Goal: Transaction & Acquisition: Purchase product/service

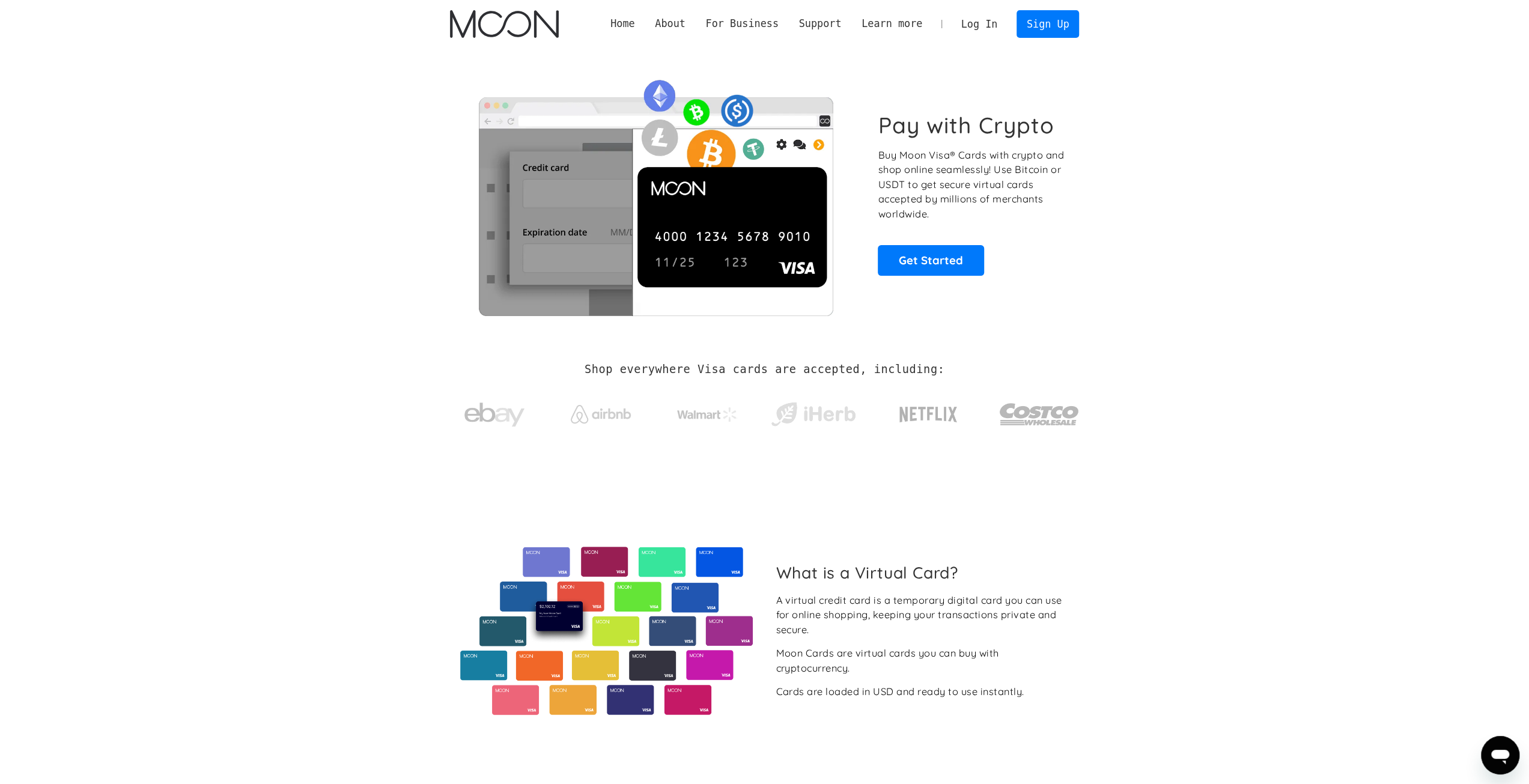
click at [996, 19] on link "Log In" at bounding box center [979, 24] width 57 height 26
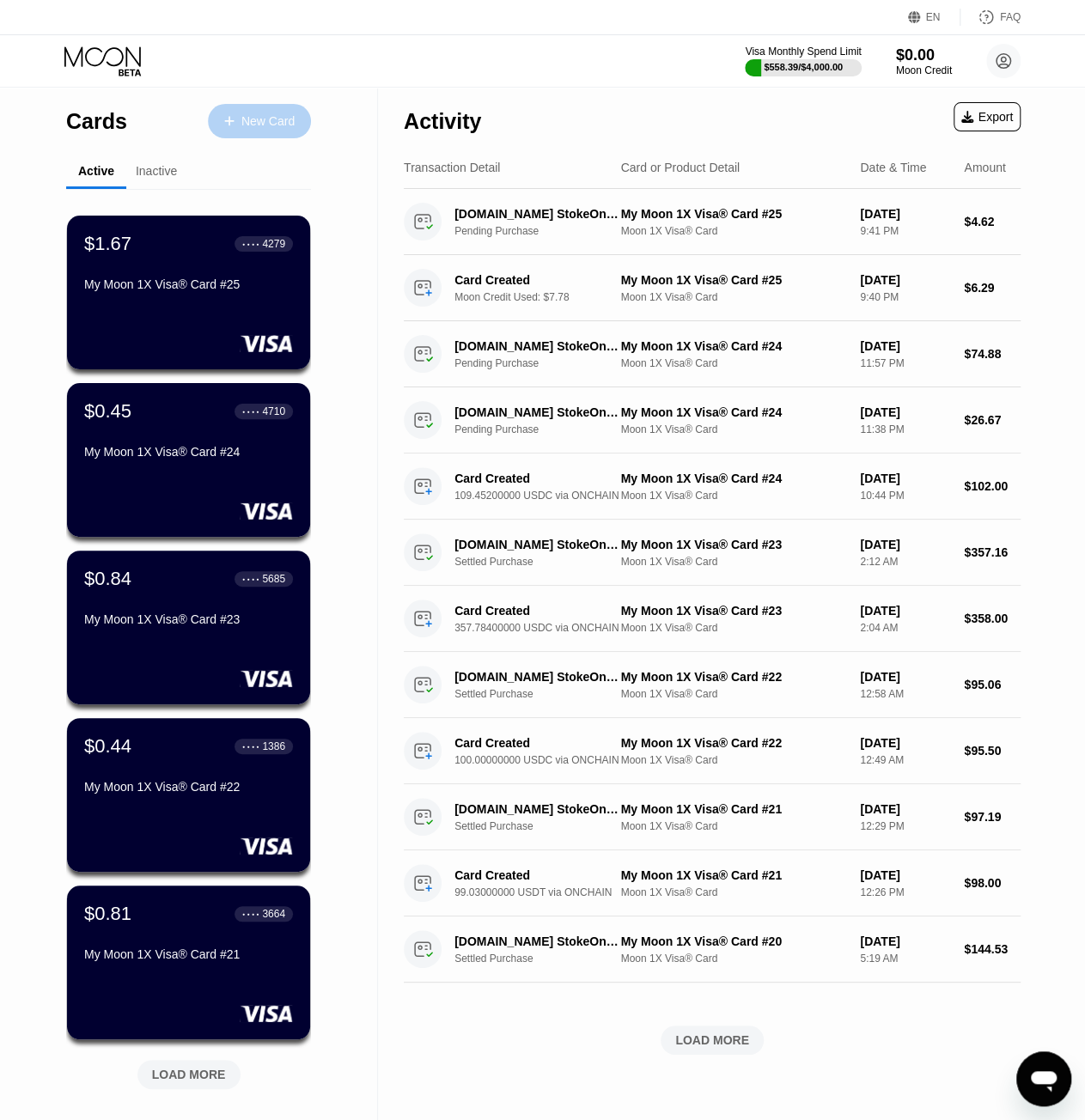
click at [265, 130] on div "New Card" at bounding box center [259, 120] width 103 height 34
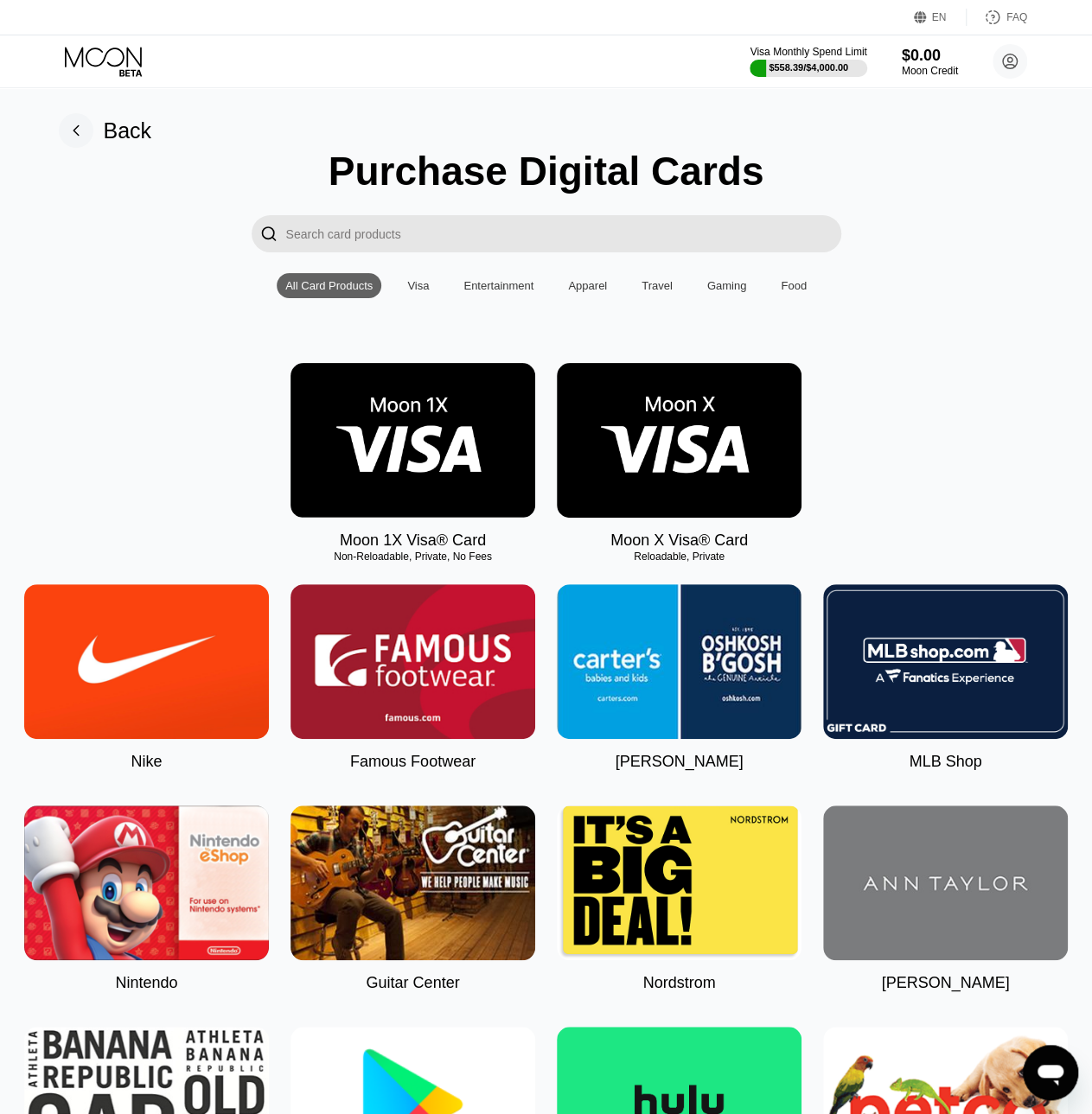
click at [398, 517] on img at bounding box center [413, 439] width 244 height 155
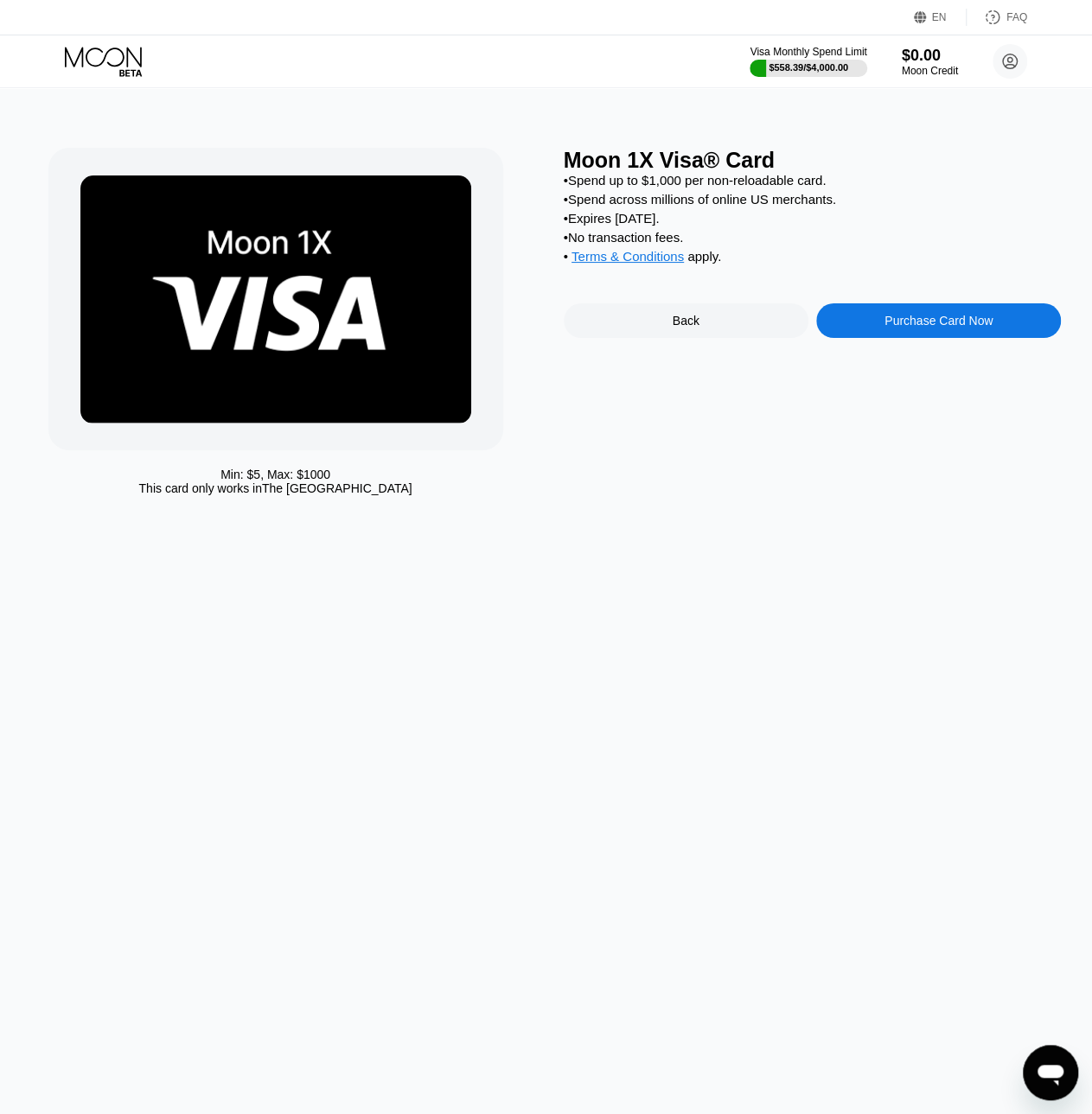
click at [976, 357] on div "Moon 1X Visa® Card • Spend up to $1,000 per non-reloadable card. • Spend across…" at bounding box center [813, 326] width 498 height 356
click at [978, 338] on div "Purchase Card Now" at bounding box center [938, 320] width 244 height 34
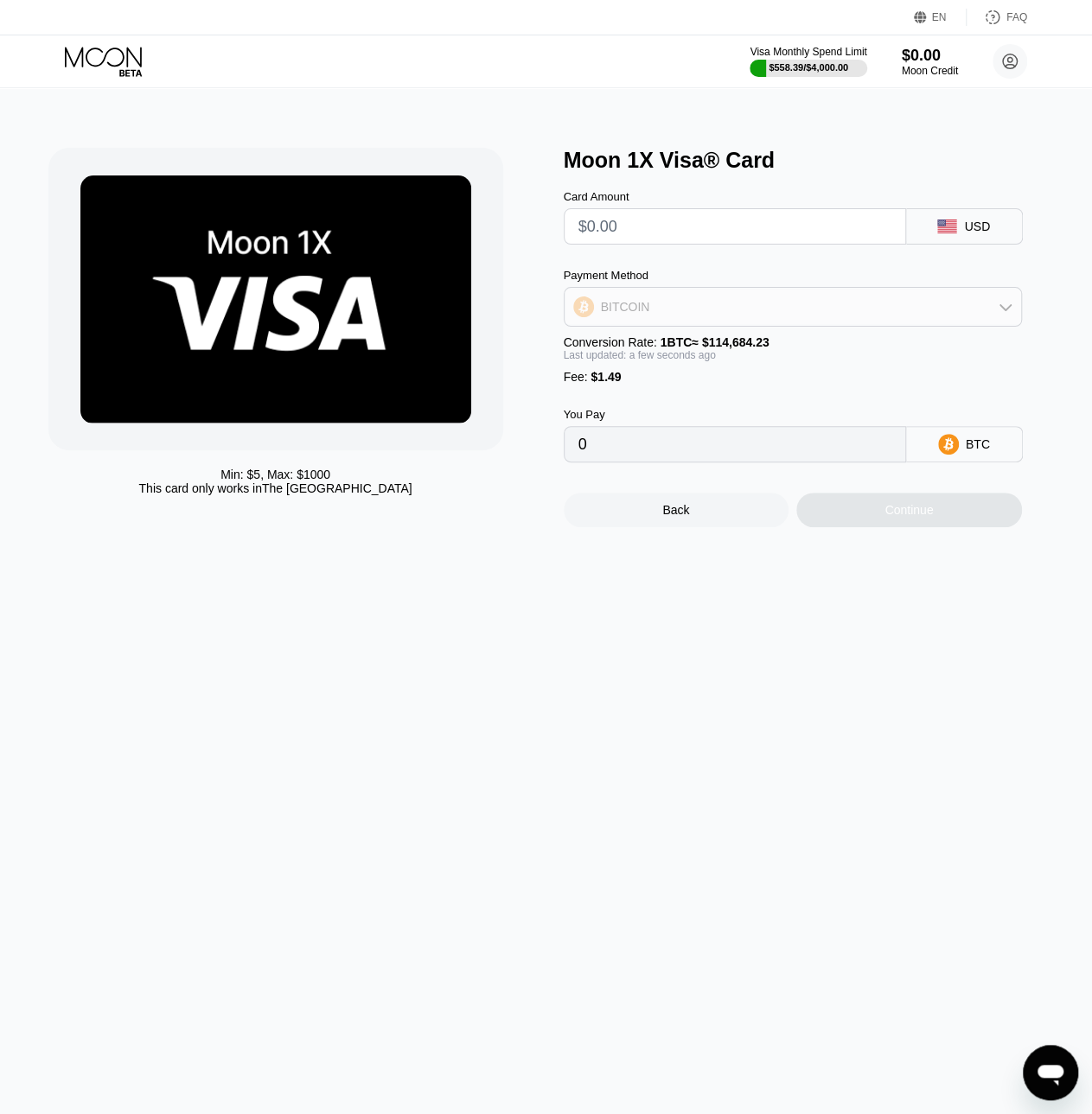
click at [640, 304] on div "BITCOIN" at bounding box center [792, 306] width 456 height 34
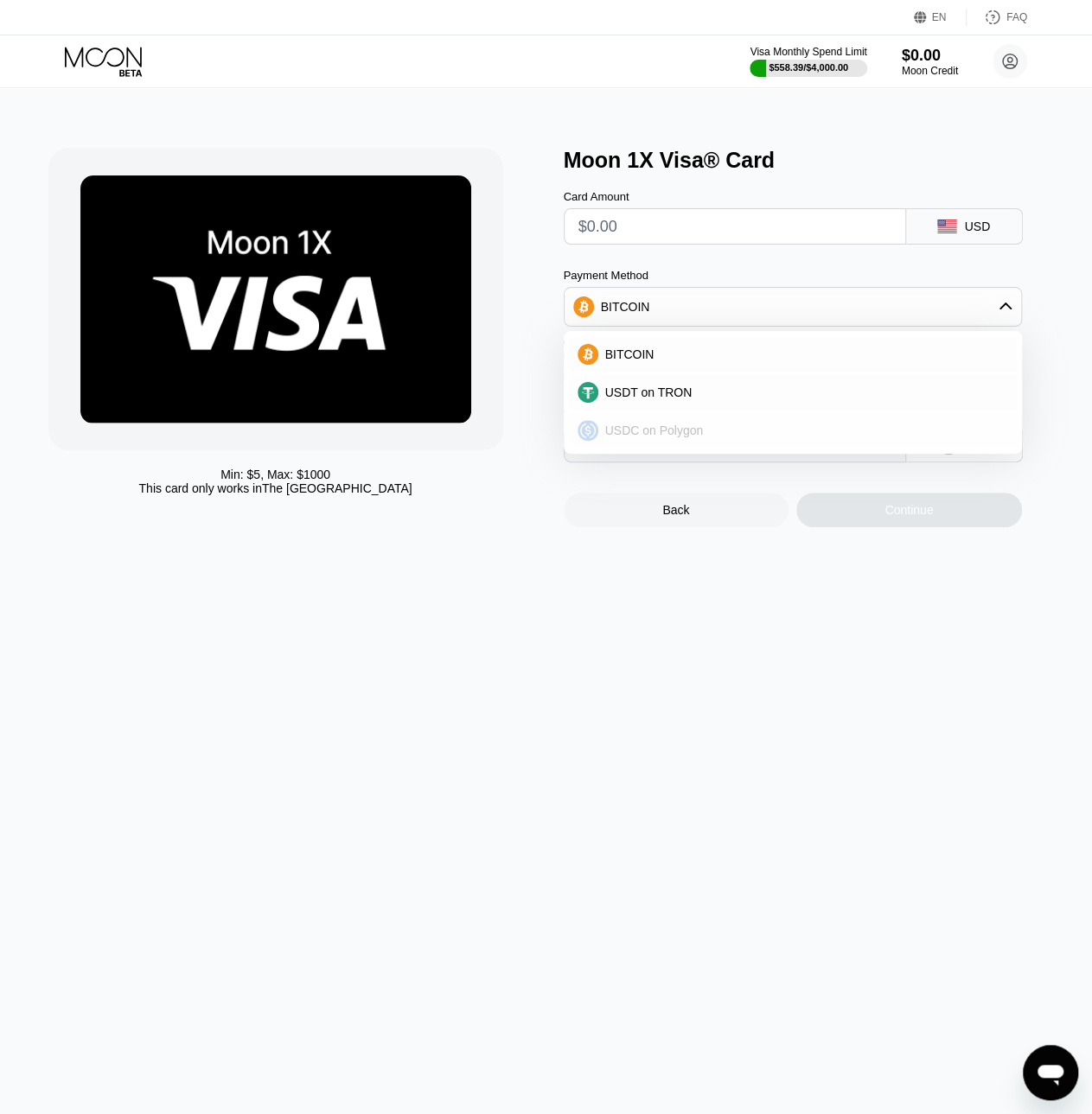
click at [659, 429] on span "USDC on Polygon" at bounding box center [654, 430] width 98 height 14
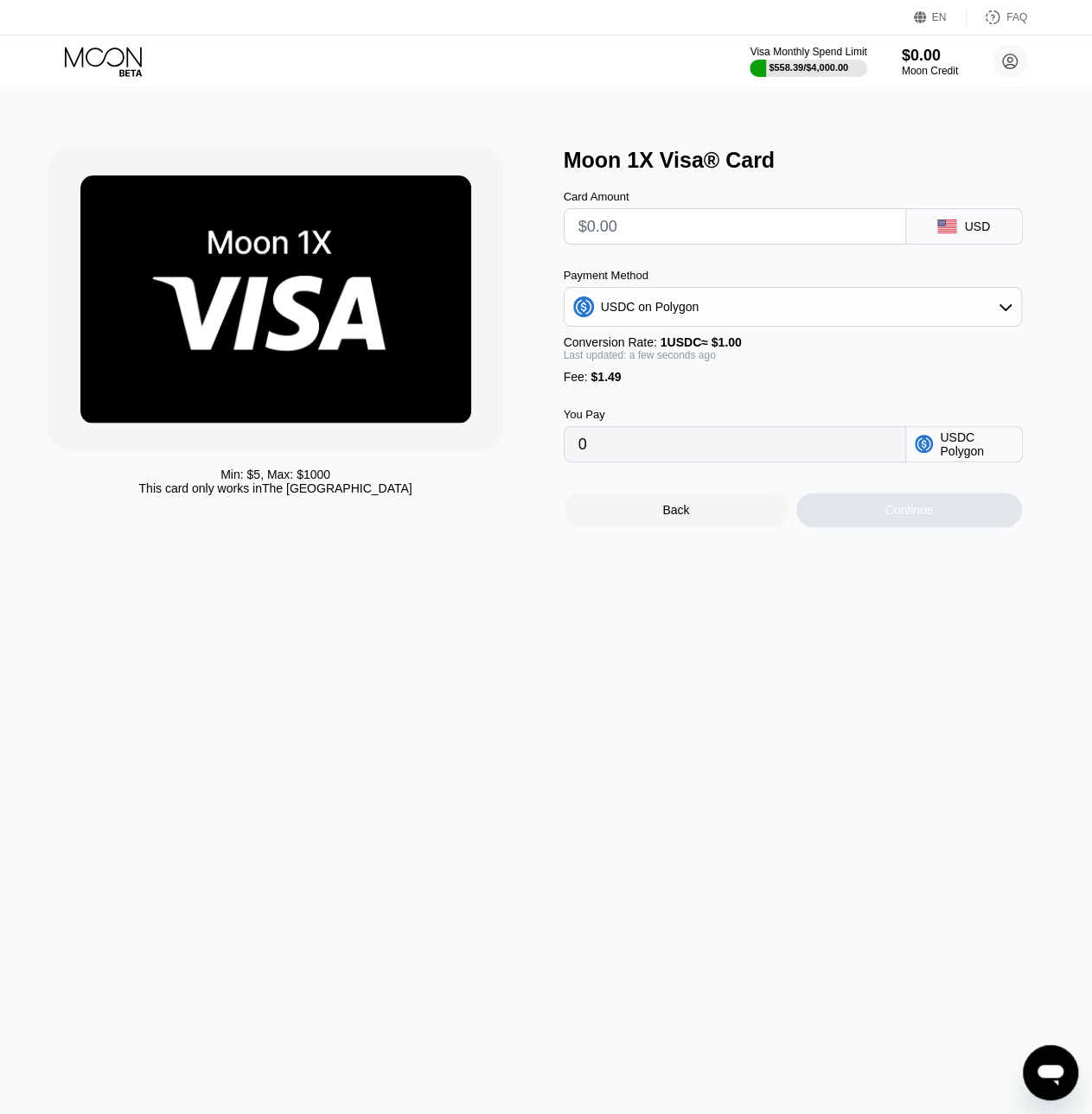
drag, startPoint x: 664, startPoint y: 239, endPoint x: 651, endPoint y: 238, distance: 13.0
click at [652, 236] on input "text" at bounding box center [735, 226] width 313 height 34
type input "$1"
type input "2.49000000"
type input "$12"
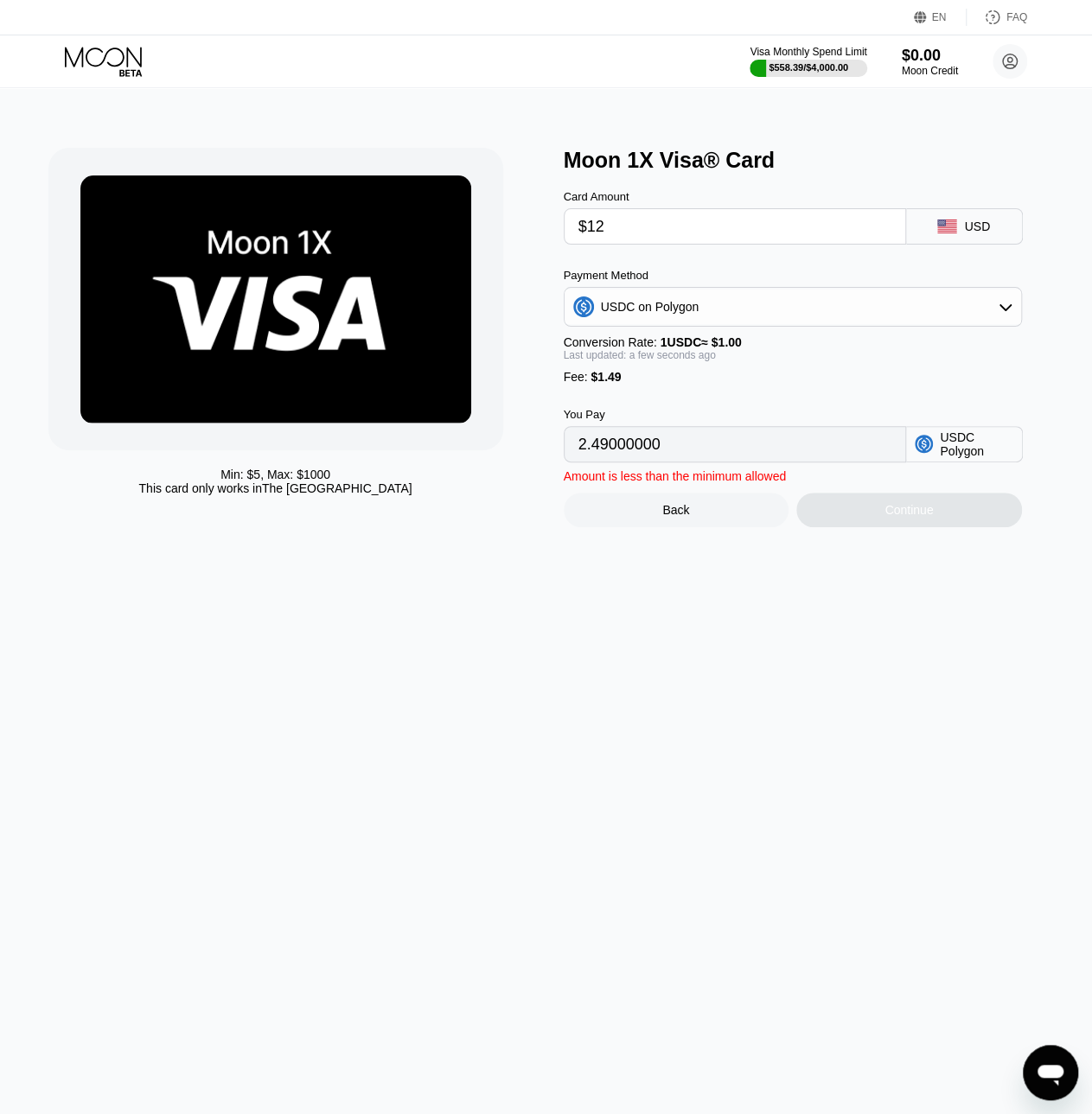
type input "13.49000000"
type input "$120"
type input "121.49000000"
type input "$120.5"
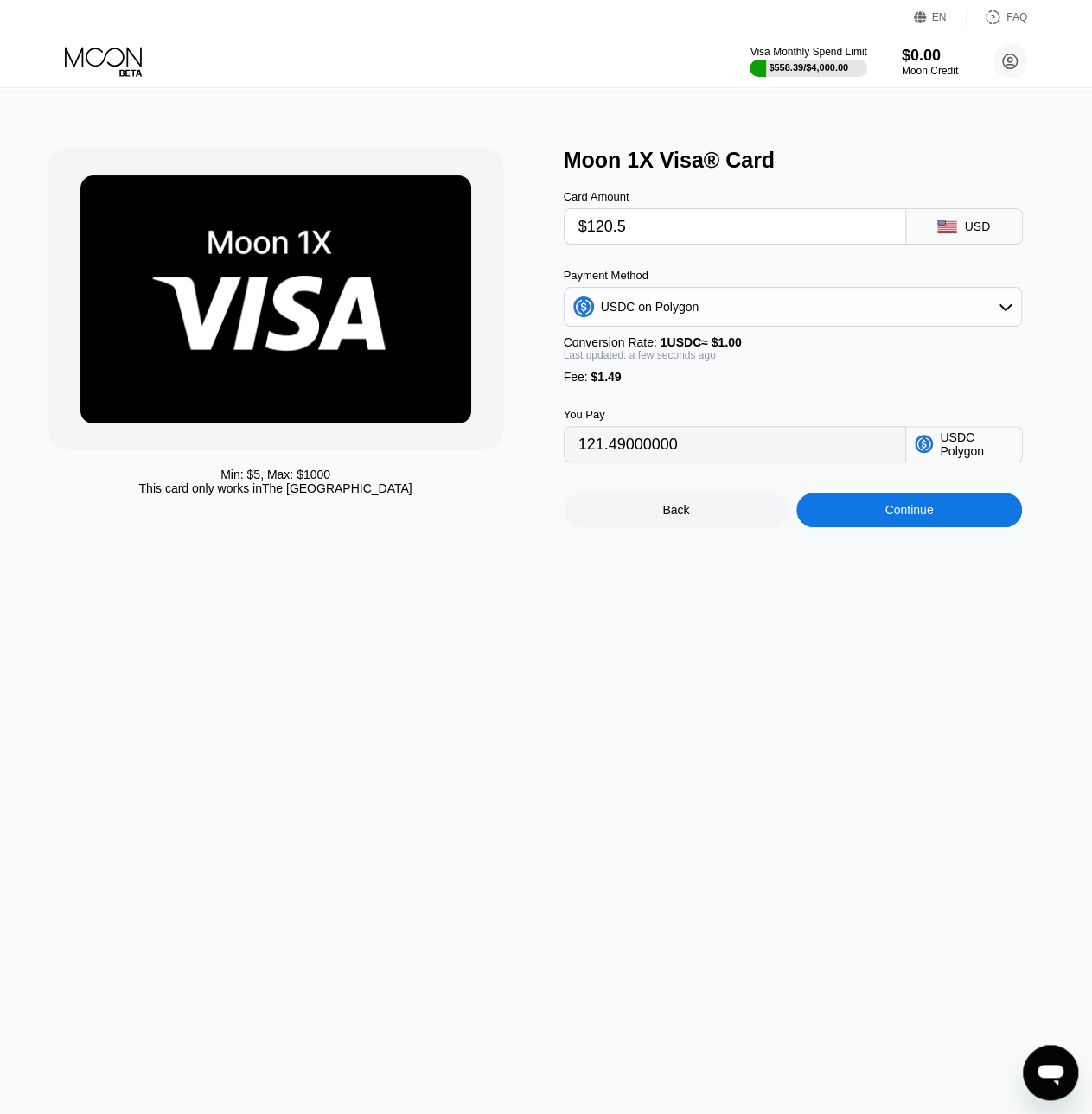
type input "121.99000000"
type input "$120."
type input "121.49000000"
type input "$120.1"
type input "121.59000000"
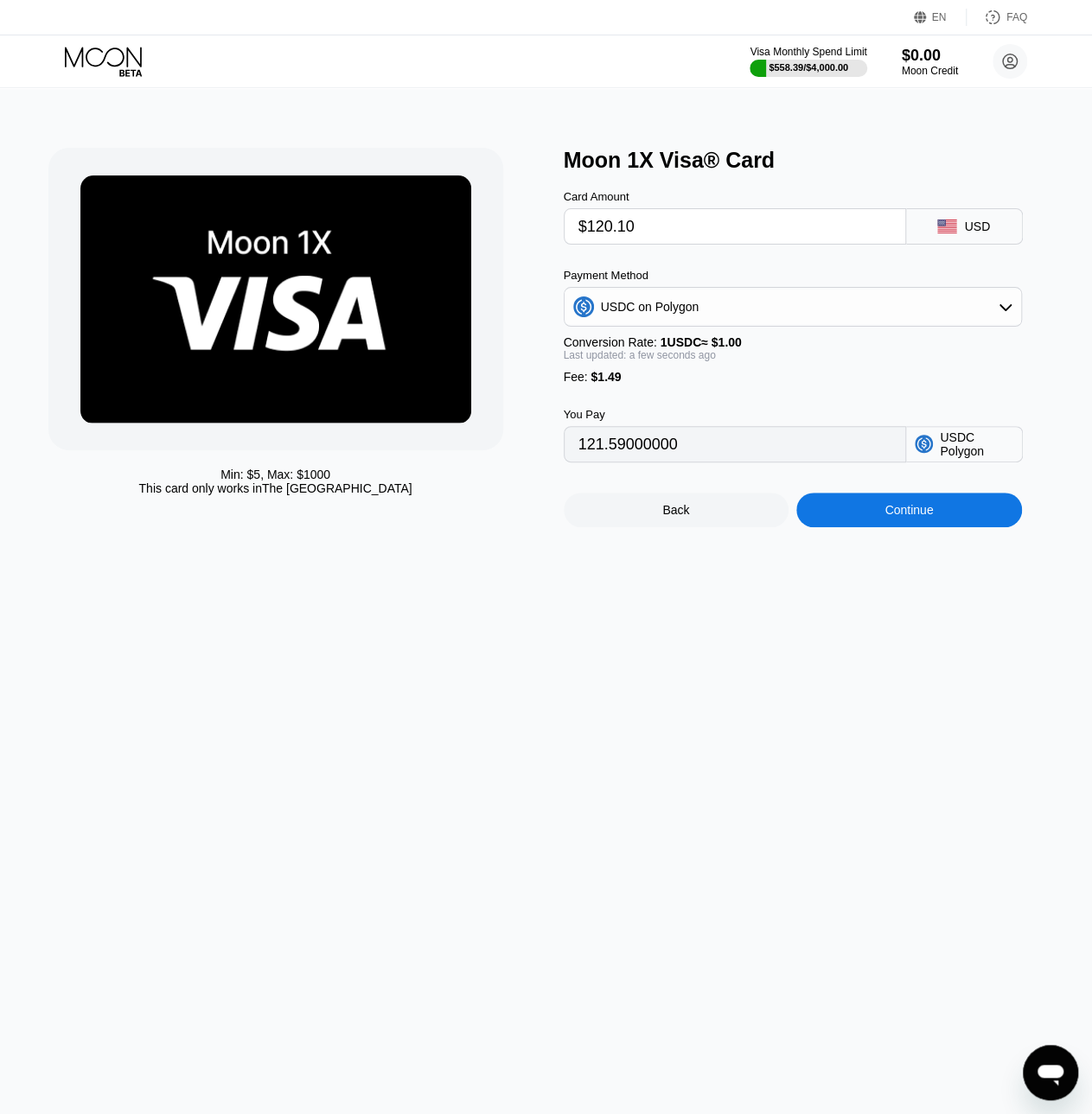
type input "$120.10"
click at [668, 462] on input "121.59000000" at bounding box center [735, 443] width 313 height 34
click at [424, 690] on div "Min: $ 5 , Max: $ 1000 This card only works in The United States Moon 1X Visa® …" at bounding box center [546, 600] width 1105 height 1027
click at [893, 701] on div "Min: $ 5 , Max: $ 1000 This card only works in The United States Moon 1X Visa® …" at bounding box center [546, 600] width 1105 height 1027
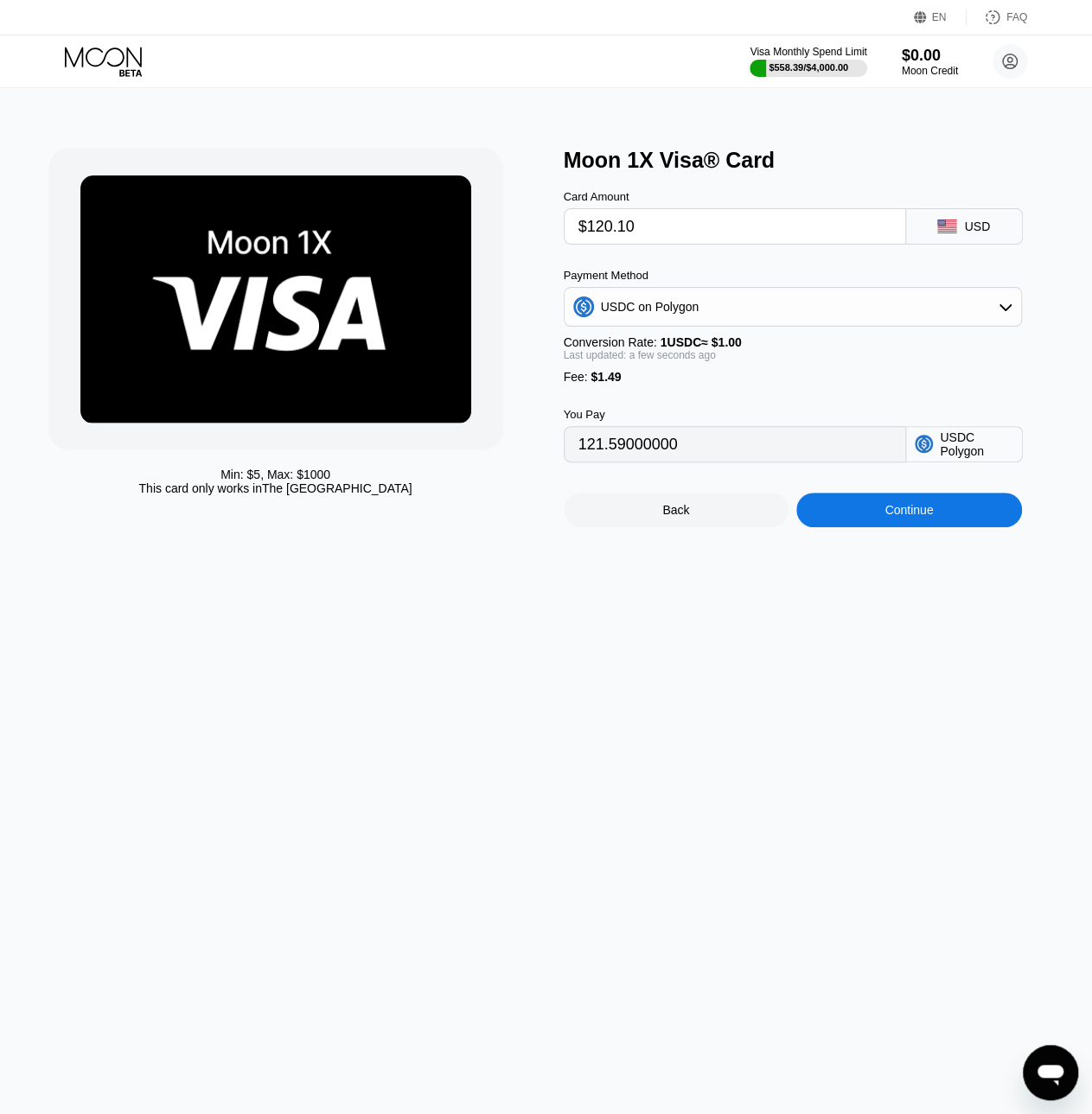
click at [904, 582] on div "Min: $ 5 , Max: $ 1000 This card only works in The United States Moon 1X Visa® …" at bounding box center [546, 600] width 1105 height 1027
click at [906, 527] on div "Continue" at bounding box center [909, 509] width 226 height 34
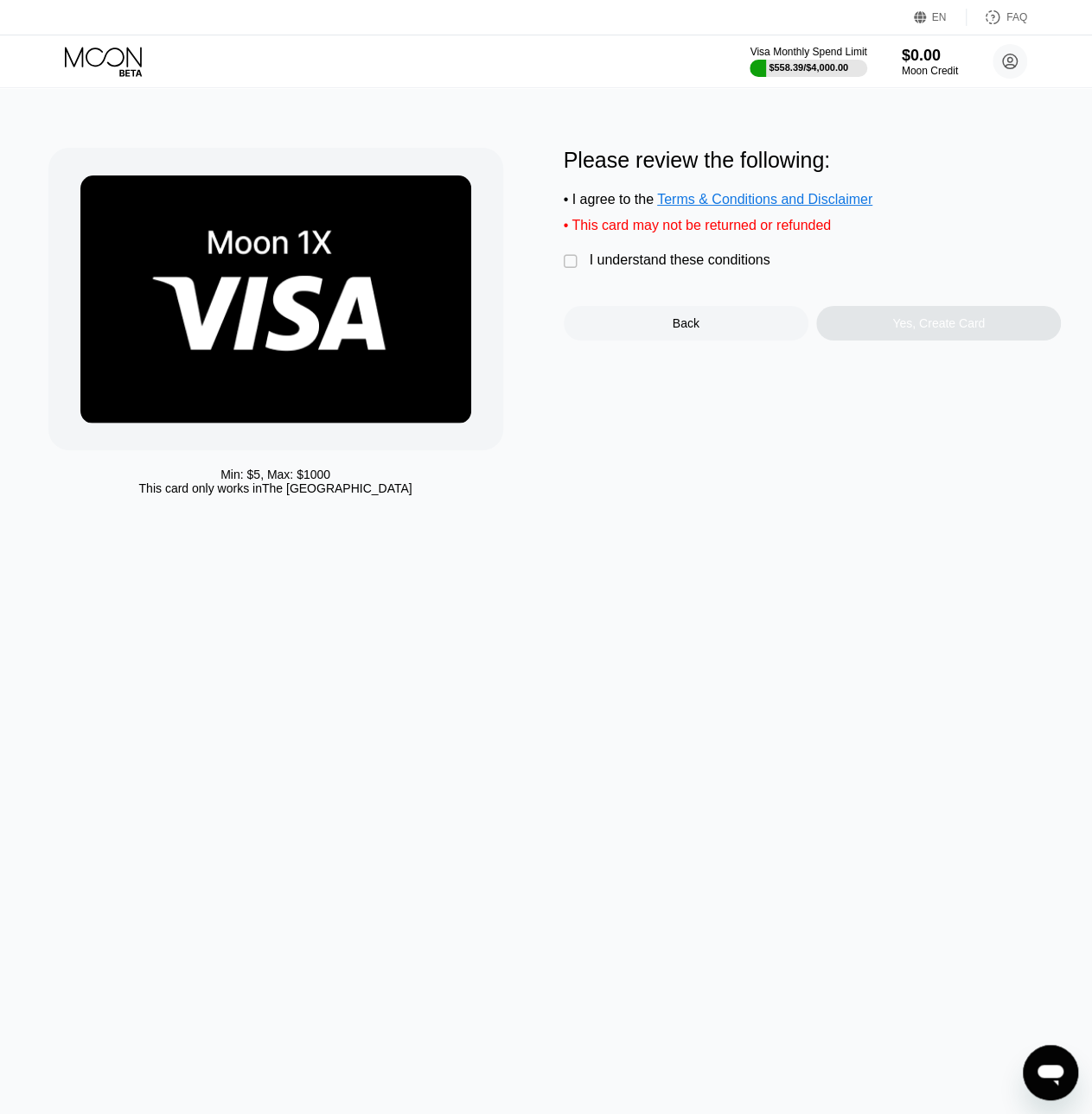
drag, startPoint x: 602, startPoint y: 298, endPoint x: 603, endPoint y: 288, distance: 10.0
click at [602, 296] on div "Please review the following: • I agree to the Terms & Conditions and Disclaimer…" at bounding box center [813, 244] width 498 height 192
click at [603, 282] on div "Please review the following: • I agree to the Terms & Conditions and Disclaimer…" at bounding box center [813, 244] width 498 height 192
click at [610, 268] on div "I understand these conditions" at bounding box center [679, 260] width 180 height 16
click at [904, 340] on div "Yes, Create Card" at bounding box center [938, 323] width 244 height 34
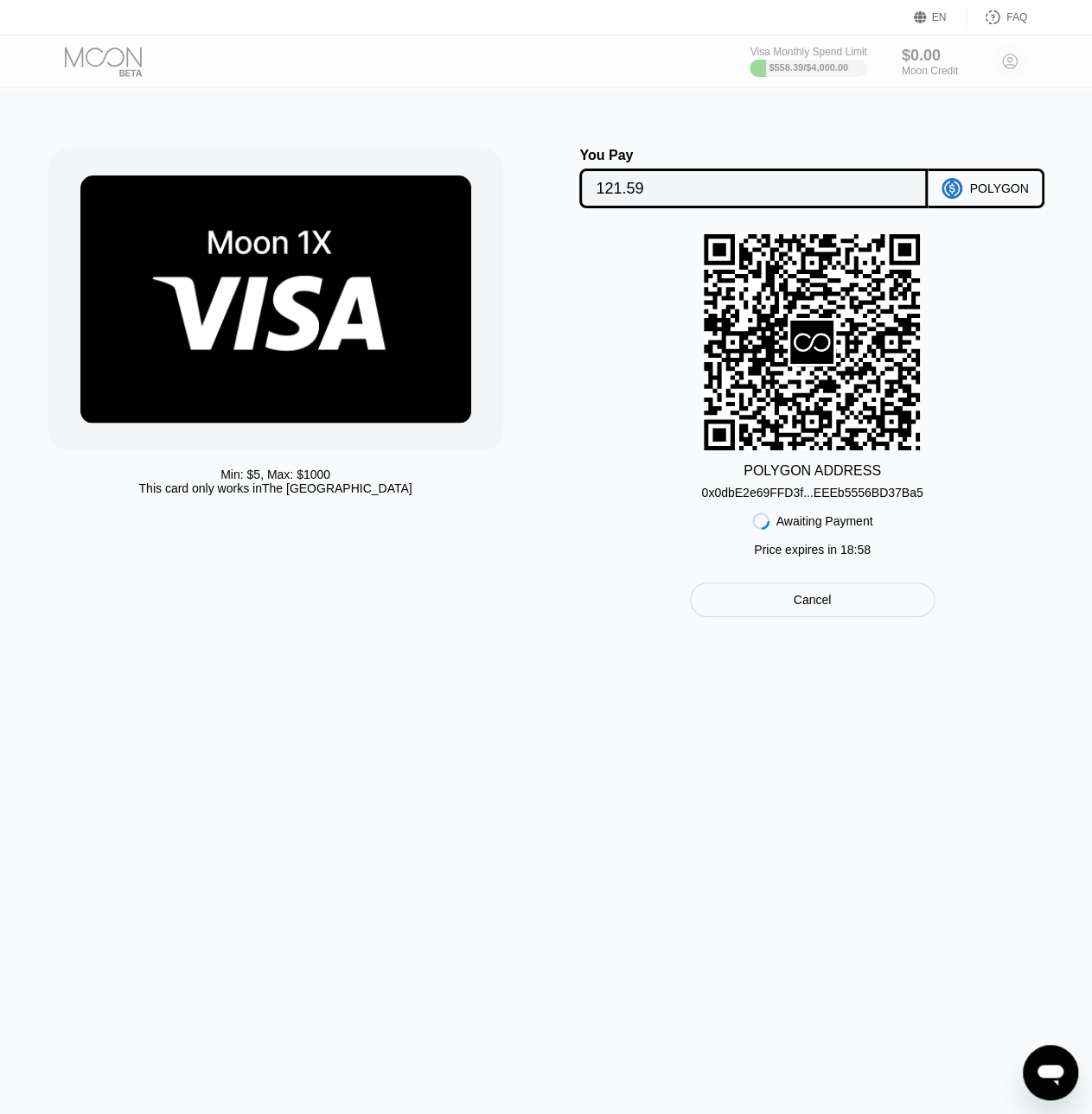
click at [805, 497] on div "0x0dbE2e69FFD3f...EEEb5556BD37Ba5" at bounding box center [811, 492] width 221 height 14
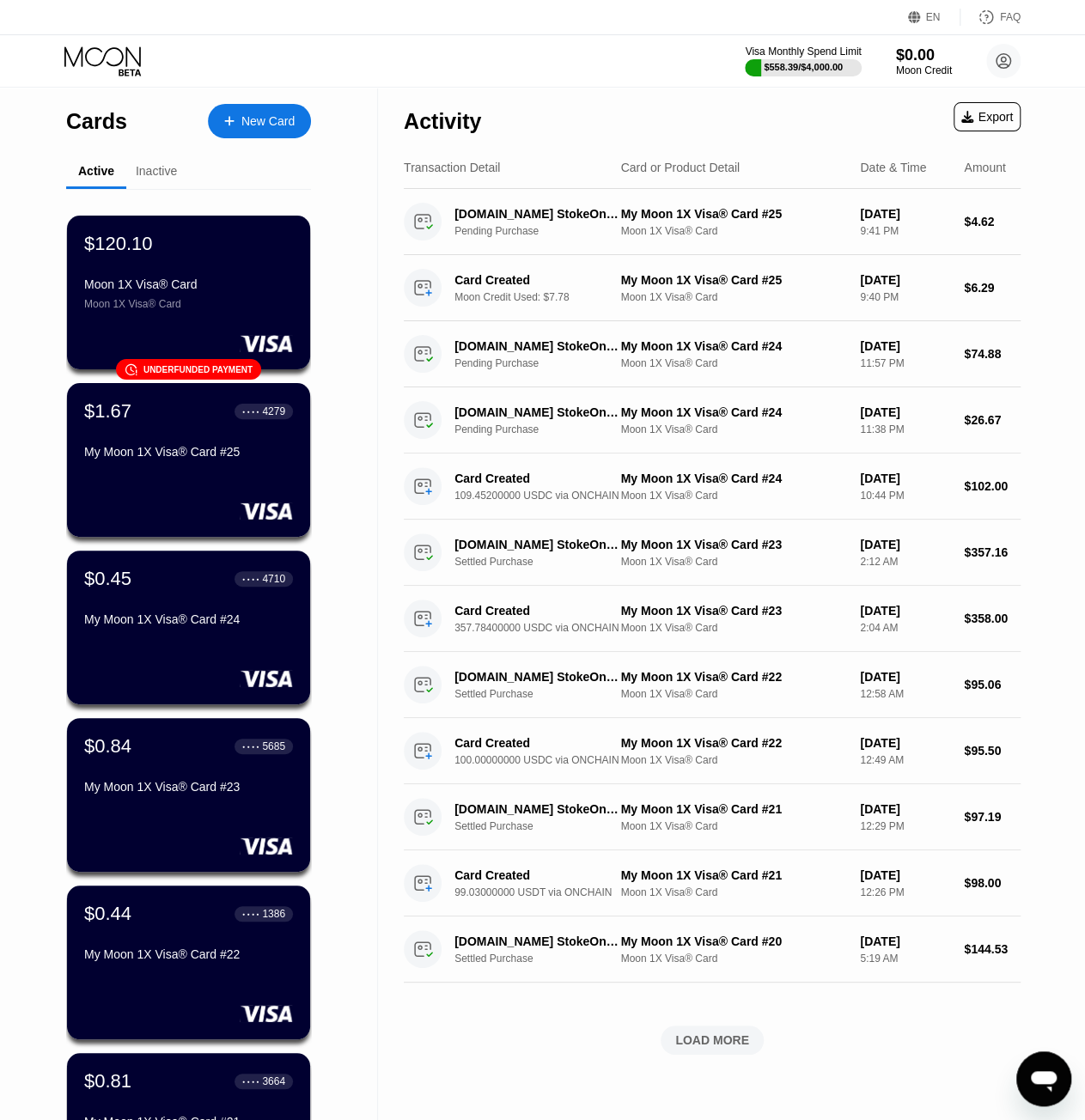
click at [13, 383] on div "Cards New Card Active Inactive $120.10 Moon 1X Visa® Card Moon 1X Visa® Card 󰗎 …" at bounding box center [188, 692] width 378 height 1213
click at [138, 332] on div "$120.10 Moon 1X Visa® Card Moon 1X Visa® Card 󰗎 Underfunded payment" at bounding box center [188, 291] width 246 height 155
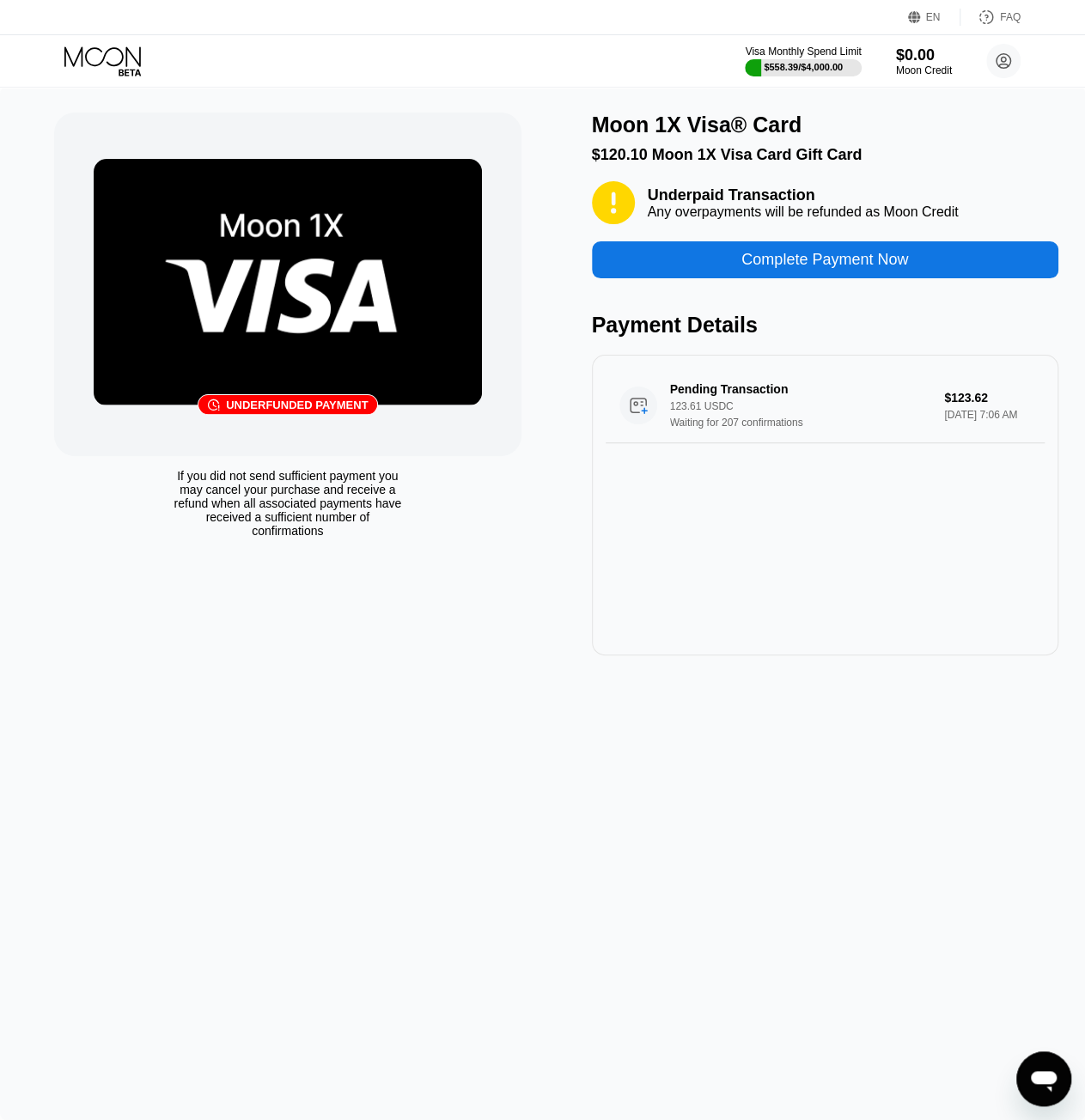
click at [656, 278] on div "Complete Payment Now" at bounding box center [825, 259] width 466 height 37
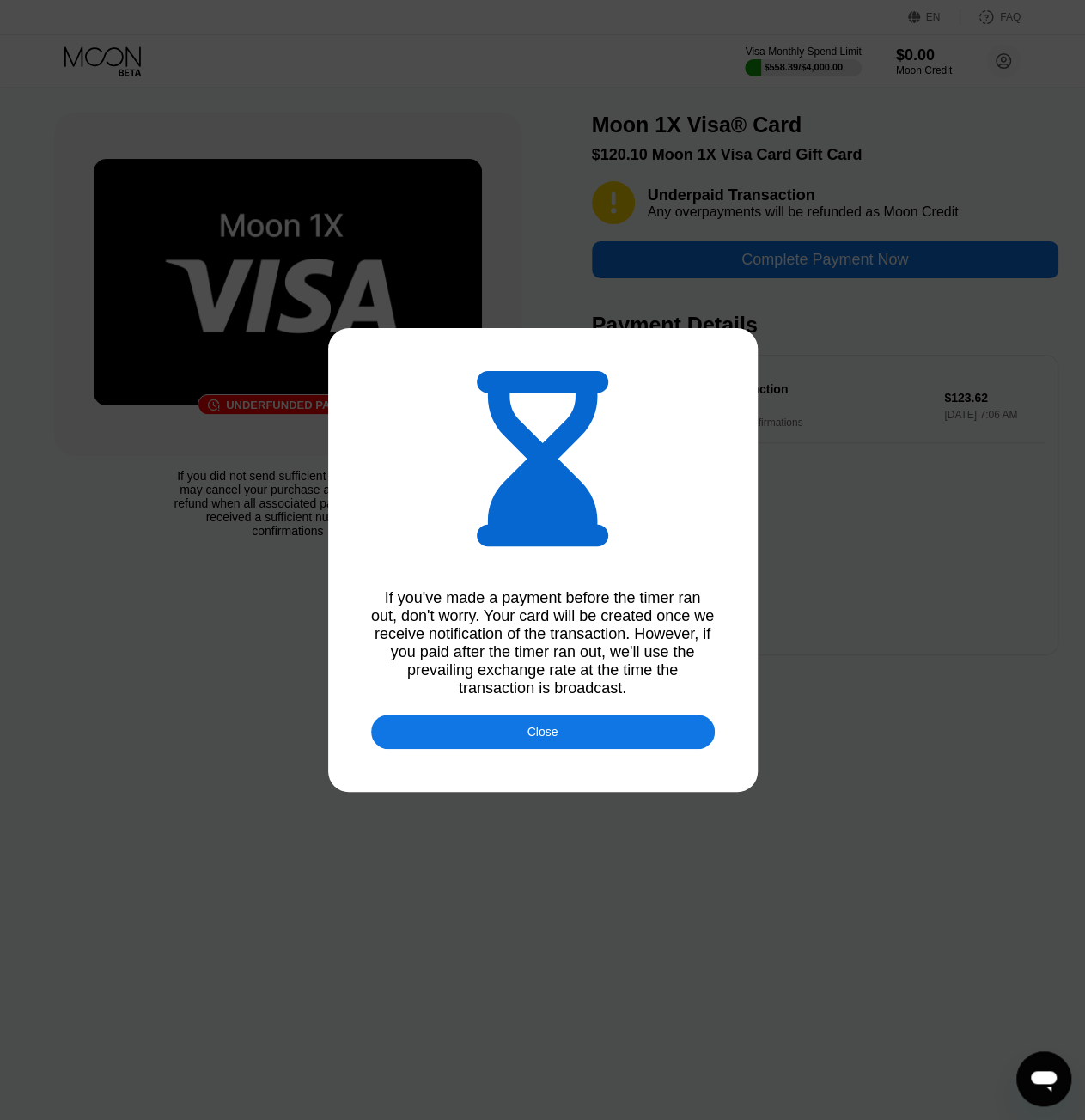
click at [548, 729] on div "Close" at bounding box center [542, 731] width 344 height 34
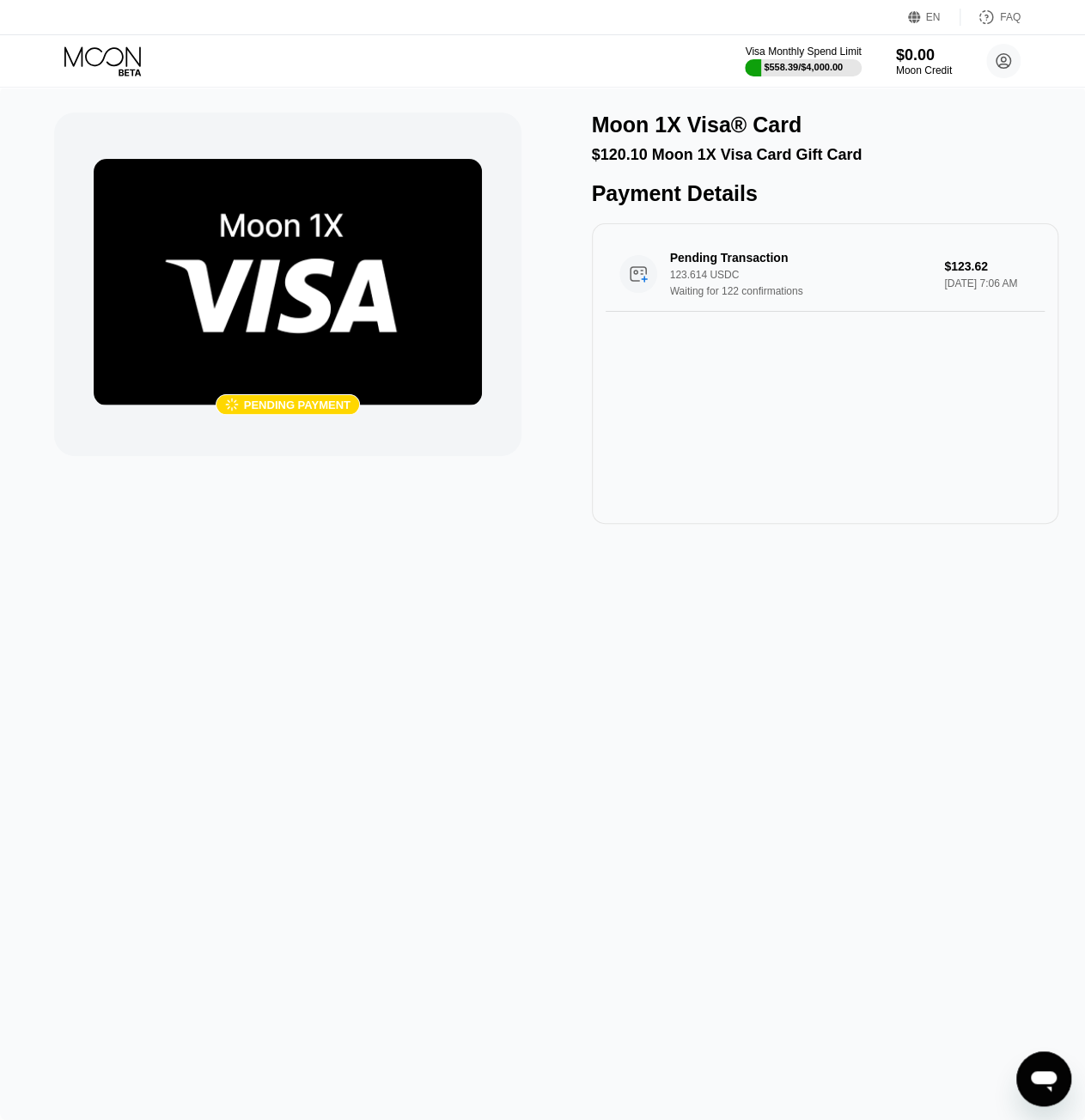
drag, startPoint x: 785, startPoint y: 398, endPoint x: 738, endPoint y: 387, distance: 48.3
click at [787, 397] on div "Pending Transaction 123.614 USDC Waiting for 122 confirmations $123.62 Sep 20, …" at bounding box center [825, 373] width 466 height 301
click at [99, 64] on icon at bounding box center [104, 61] width 80 height 30
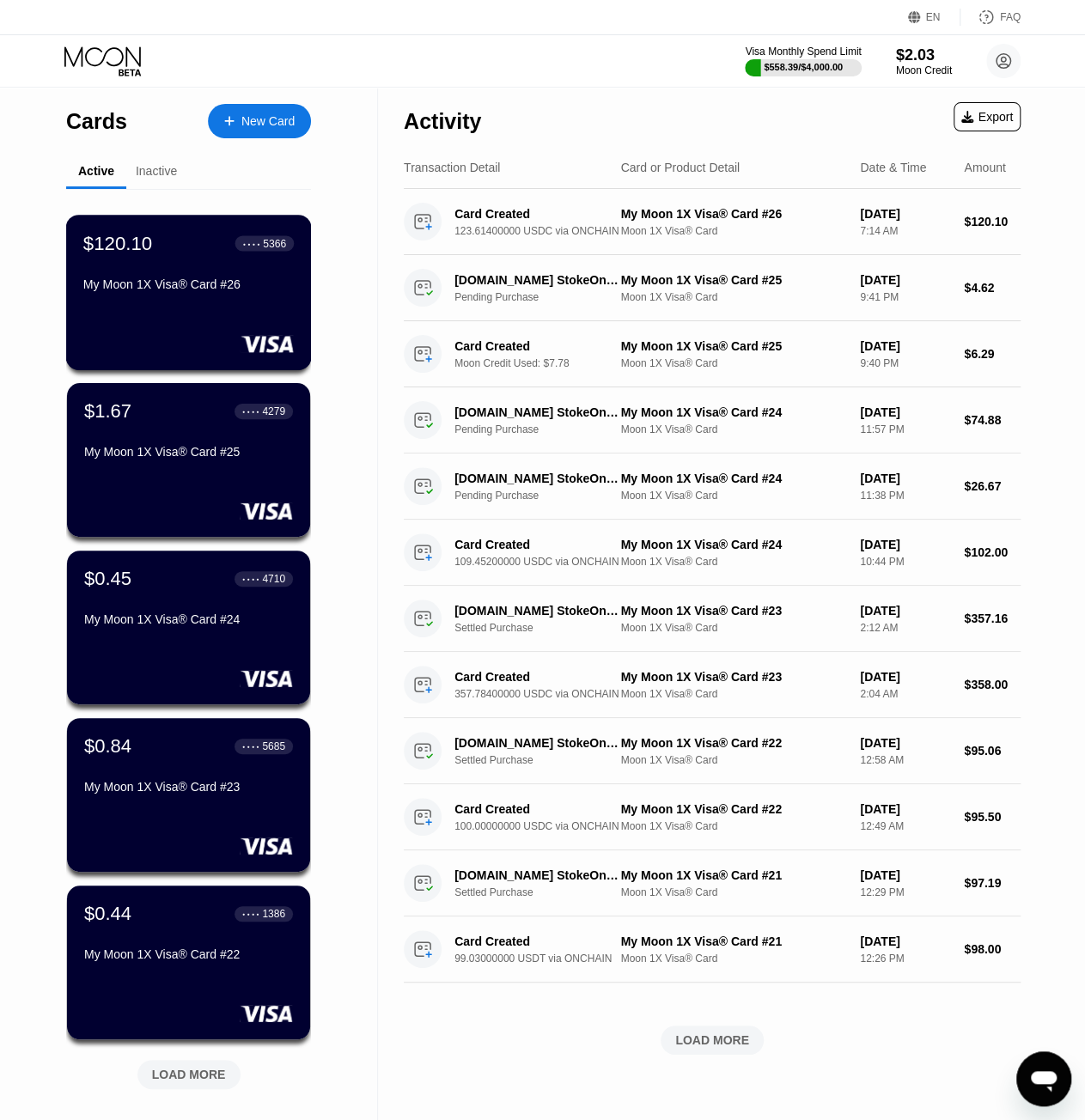
click at [232, 349] on div at bounding box center [188, 343] width 211 height 17
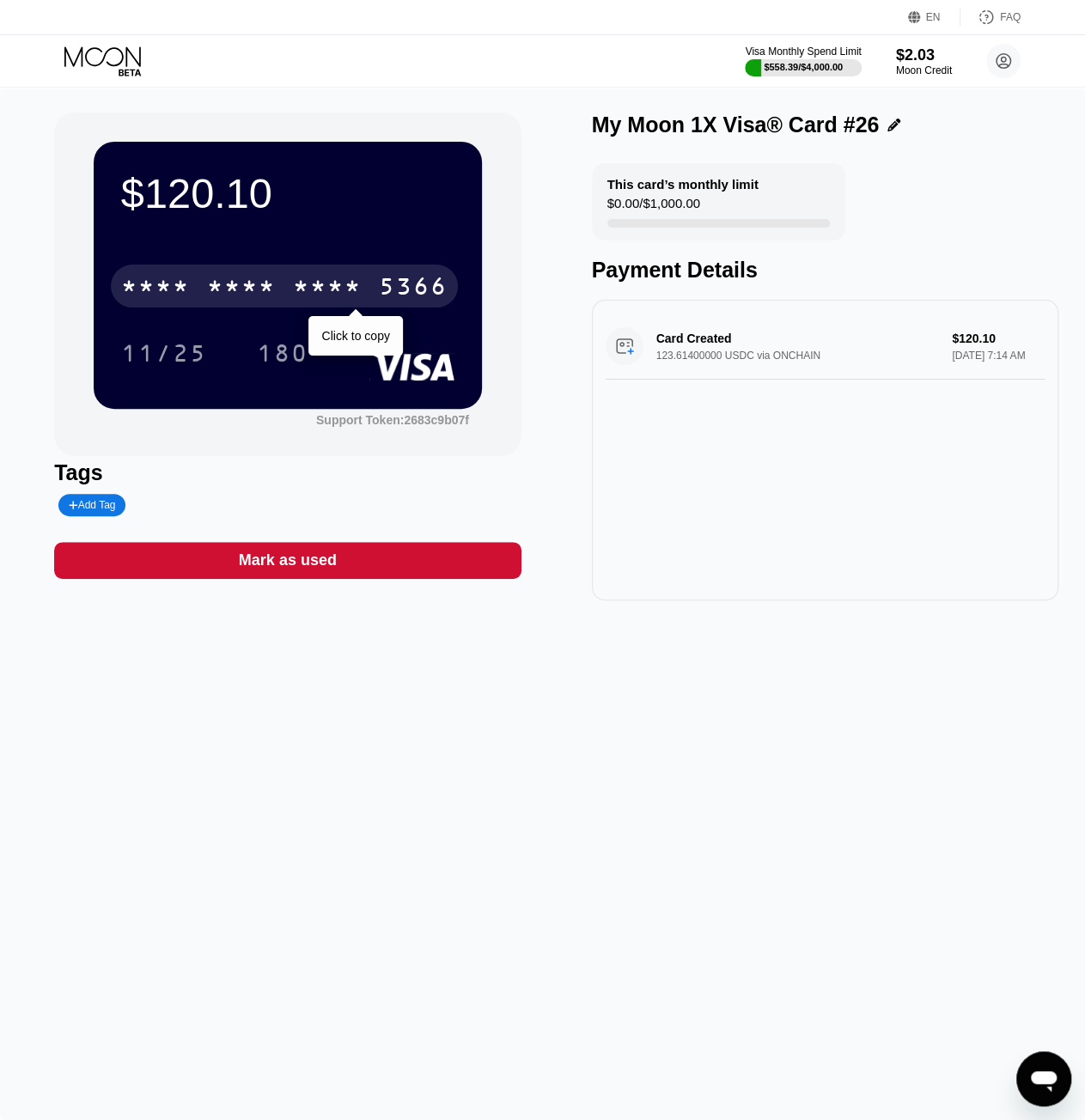
drag, startPoint x: 273, startPoint y: 283, endPoint x: 194, endPoint y: 292, distance: 79.5
click at [271, 282] on div "* * * *" at bounding box center [241, 289] width 69 height 28
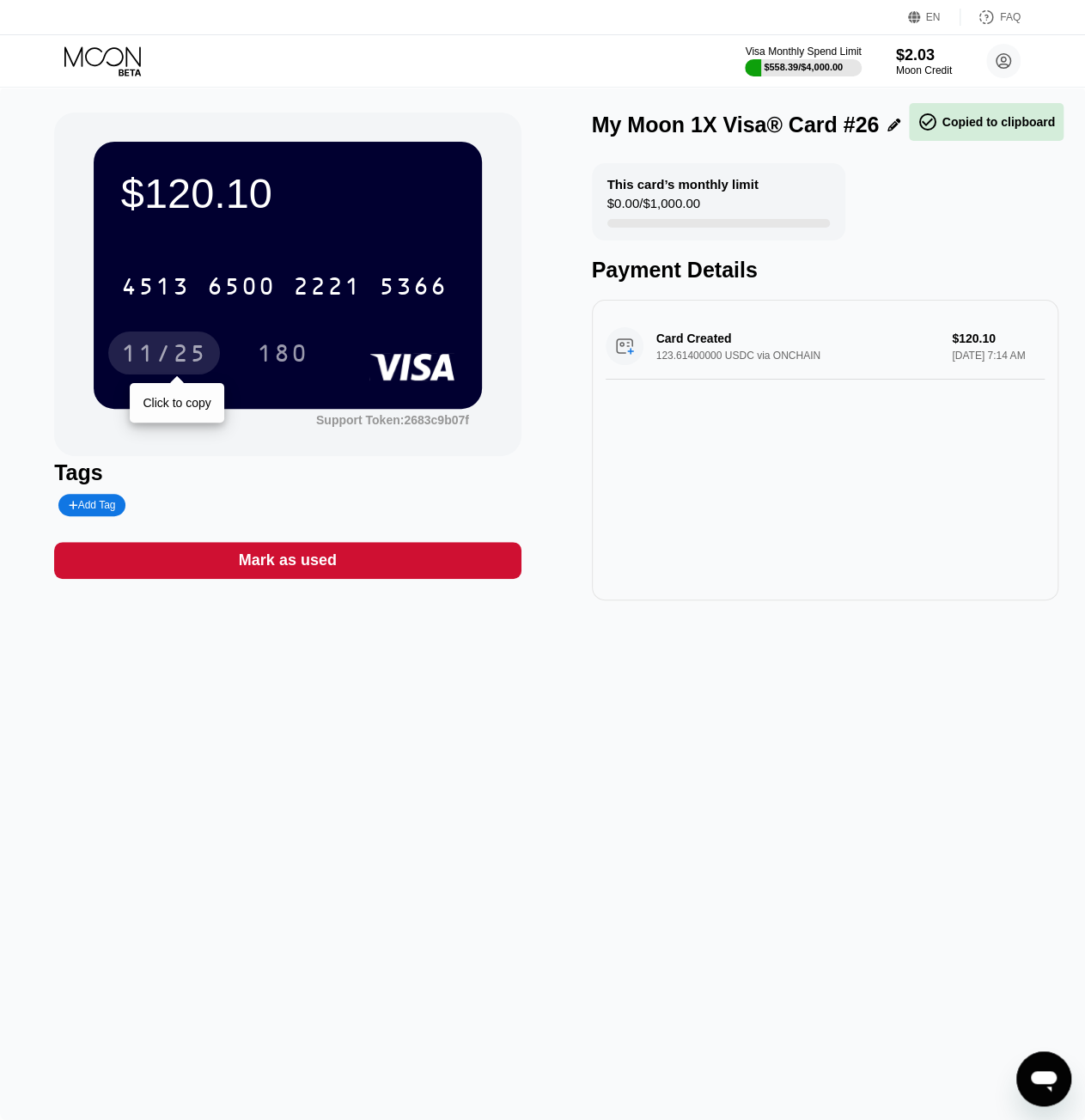
click at [158, 358] on div "11/25" at bounding box center [164, 356] width 86 height 28
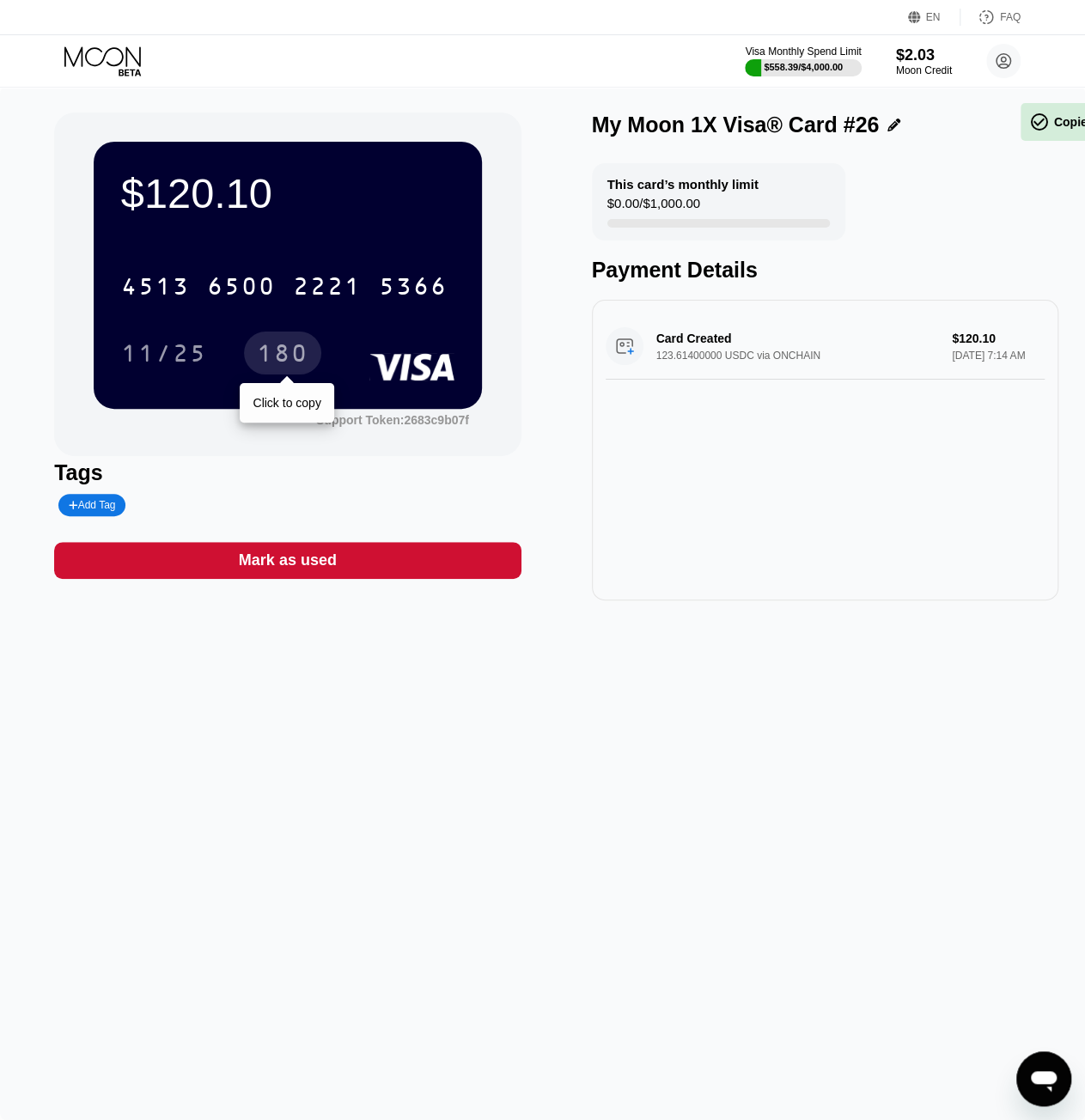
drag, startPoint x: 303, startPoint y: 342, endPoint x: 293, endPoint y: 349, distance: 12.2
click at [301, 342] on div "180" at bounding box center [282, 353] width 77 height 43
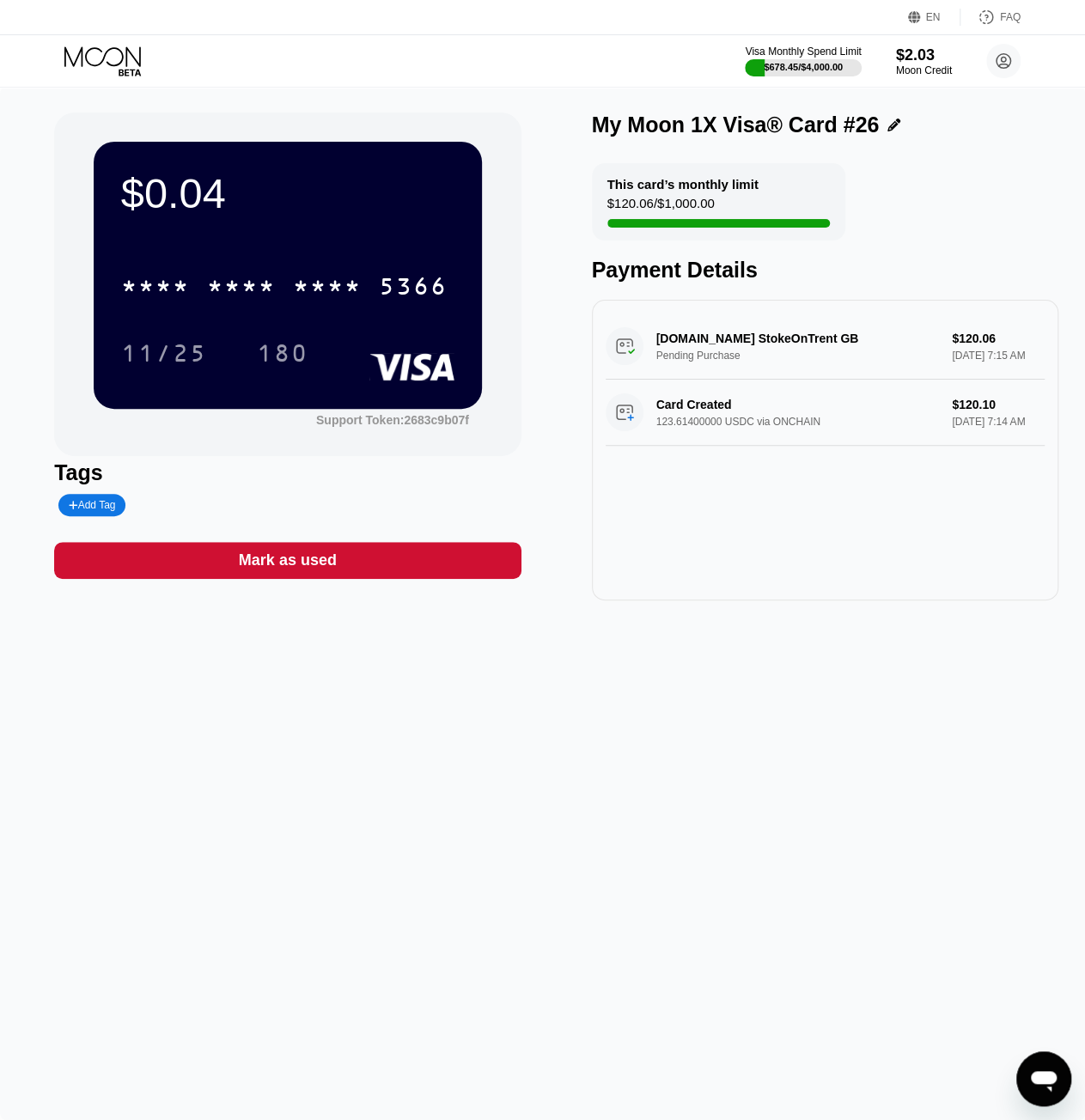
click at [97, 50] on icon at bounding box center [104, 61] width 80 height 30
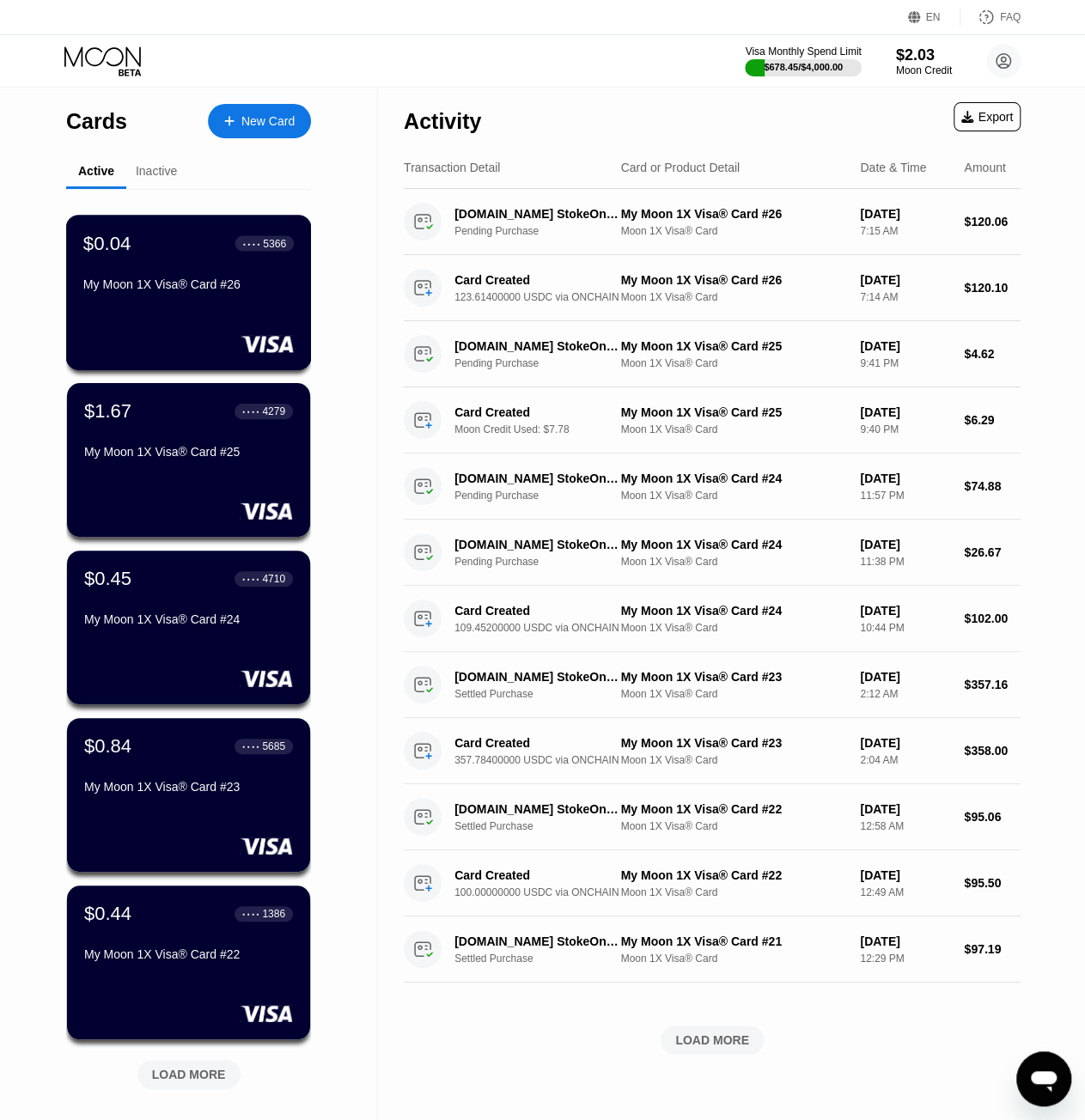
scroll to position [277, 0]
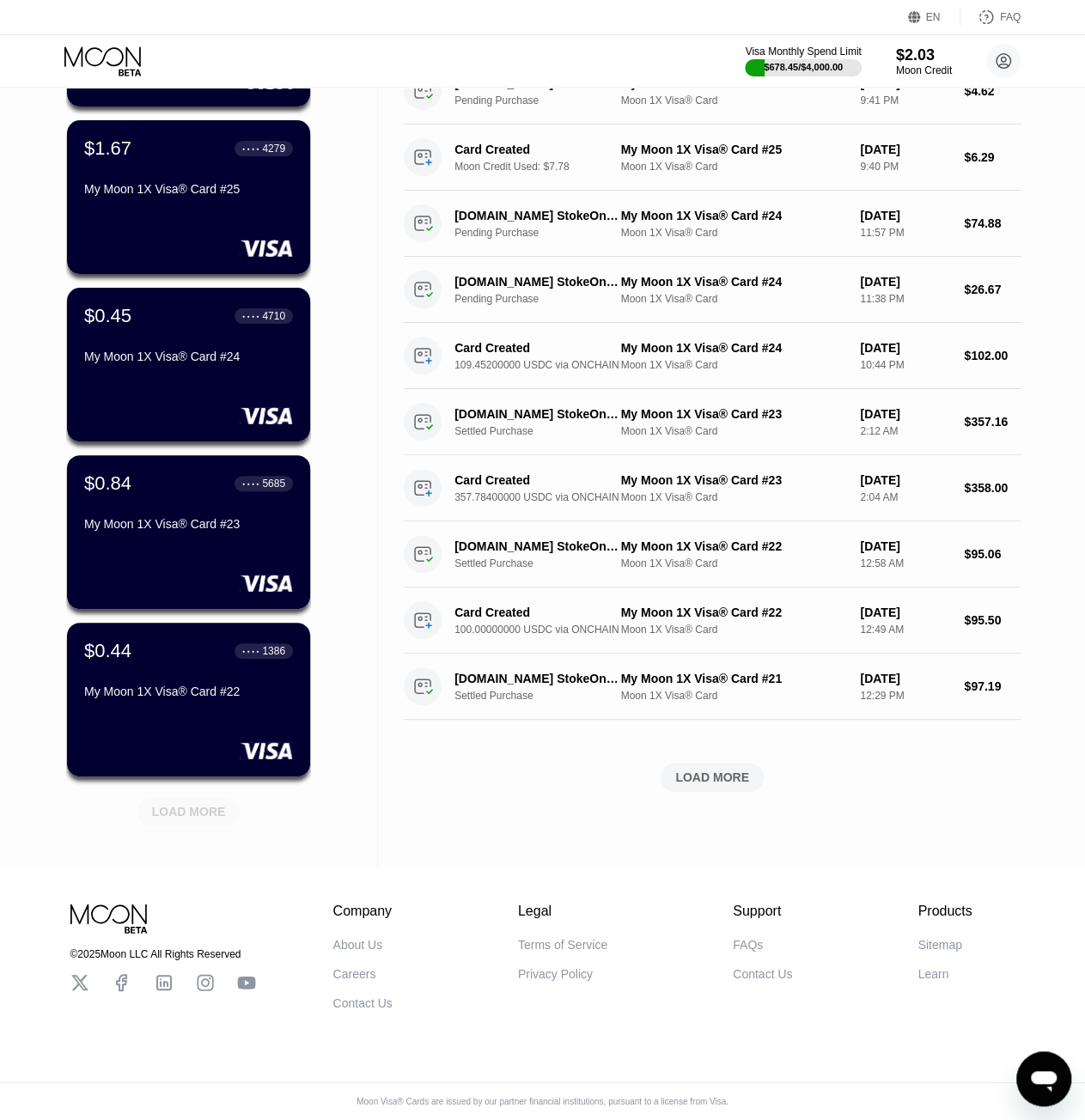
click at [200, 804] on div "LOAD MORE" at bounding box center [188, 811] width 74 height 16
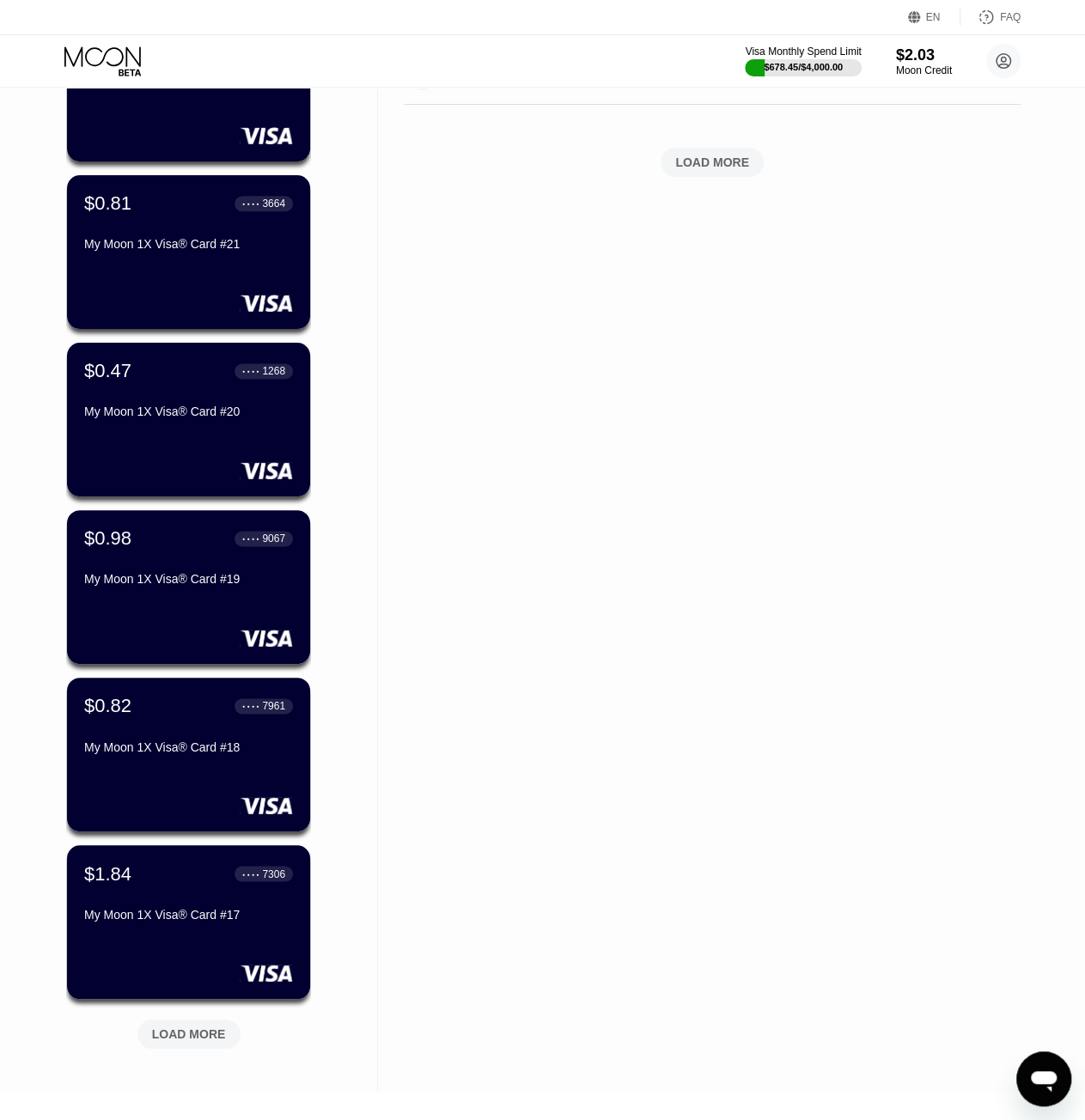
scroll to position [1113, 0]
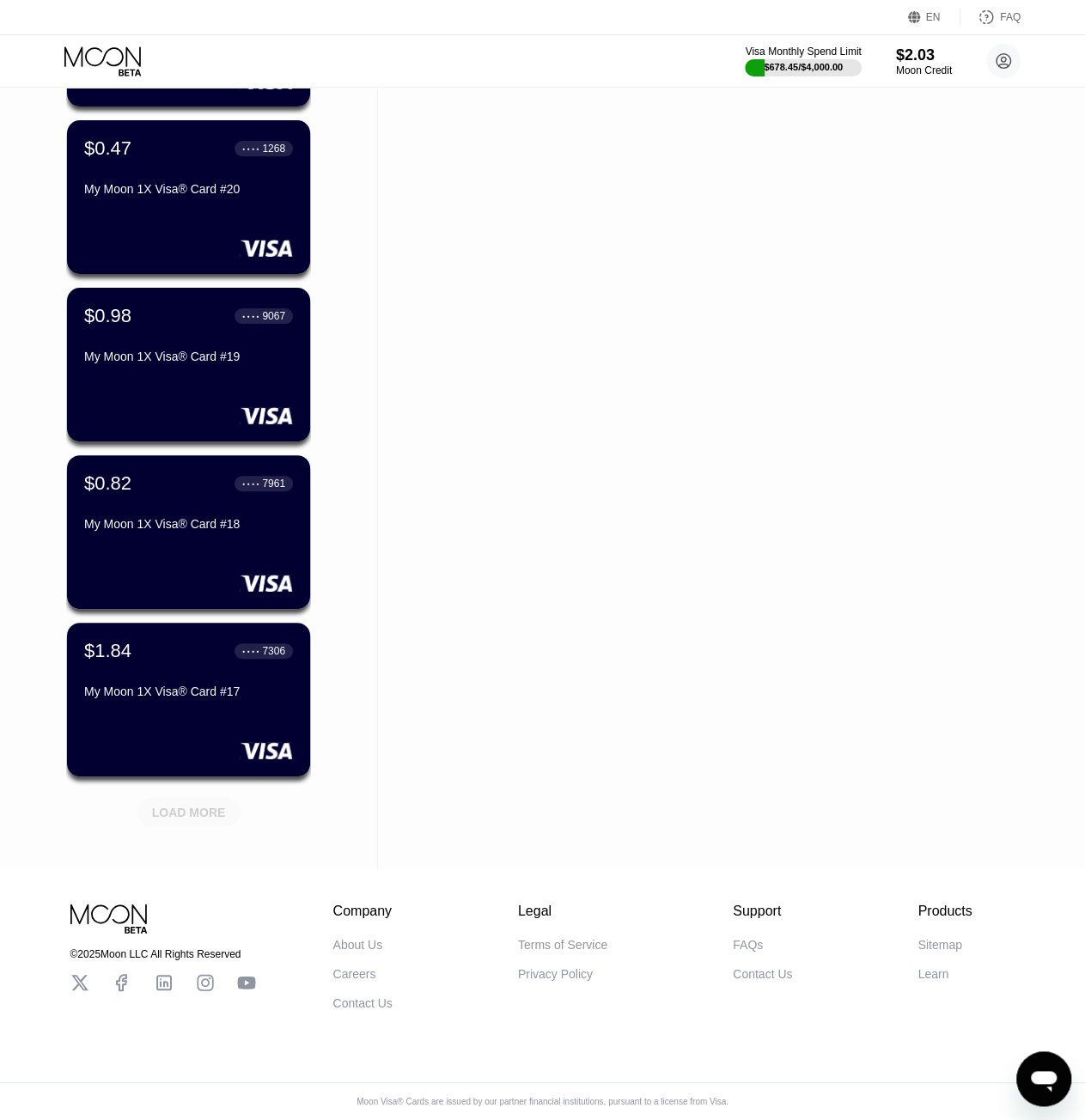
click at [190, 806] on div "LOAD MORE" at bounding box center [188, 811] width 74 height 16
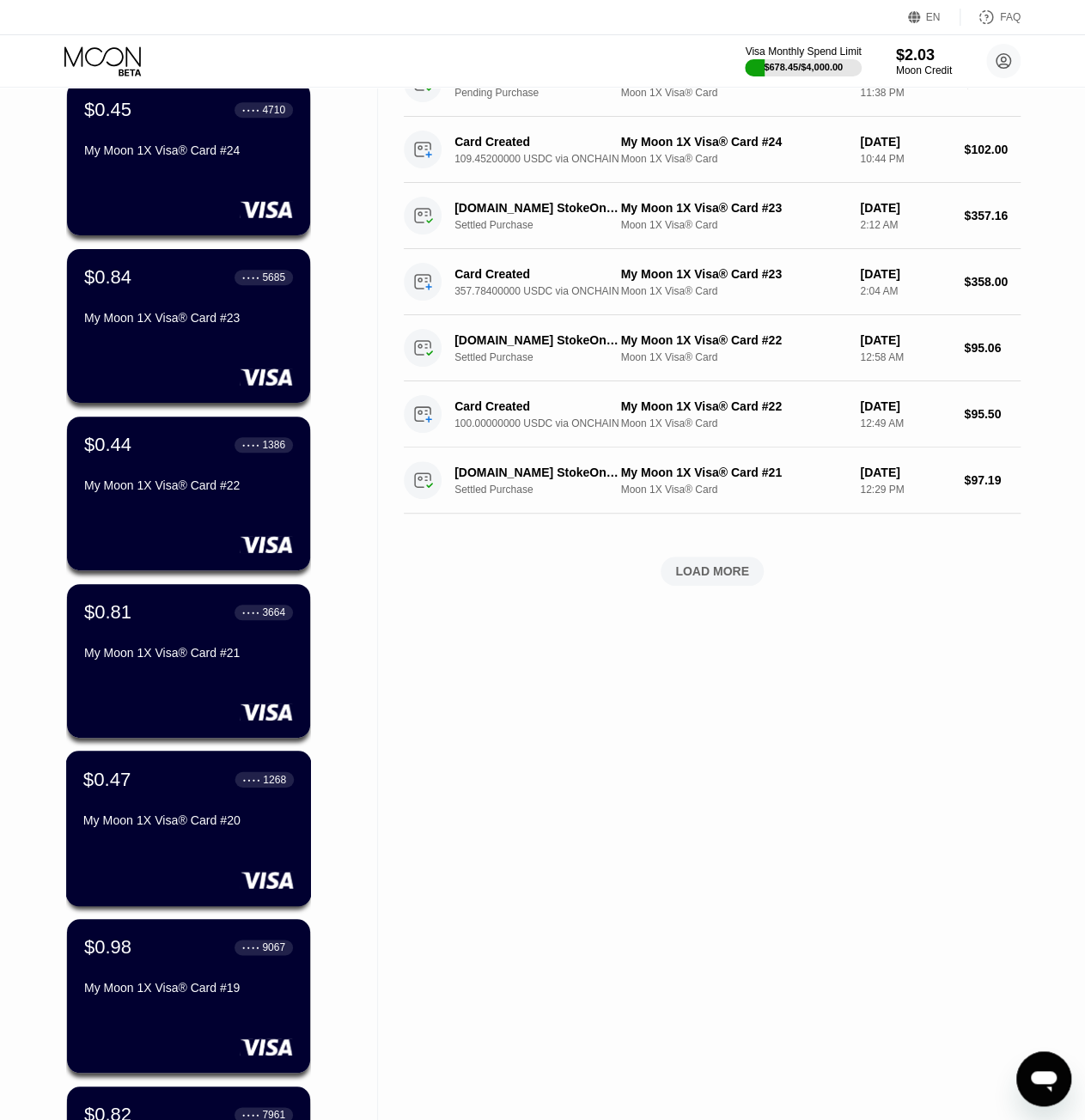
scroll to position [211, 0]
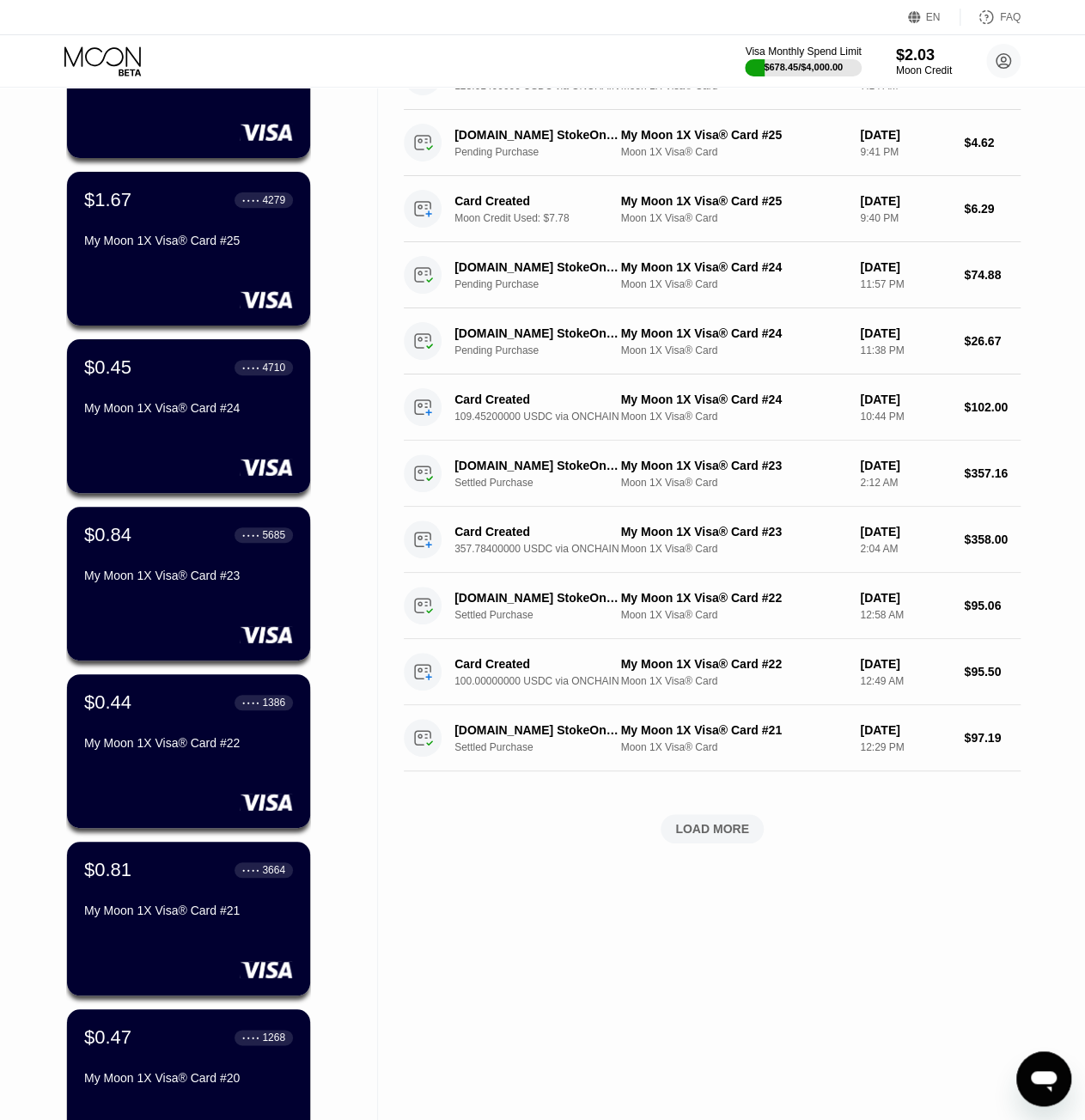
click at [714, 842] on div "Activity Export Transaction Detail Card or Product Detail Date & Time Amount [D…" at bounding box center [712, 371] width 617 height 989
click at [730, 821] on div "LOAD MORE" at bounding box center [712, 829] width 74 height 16
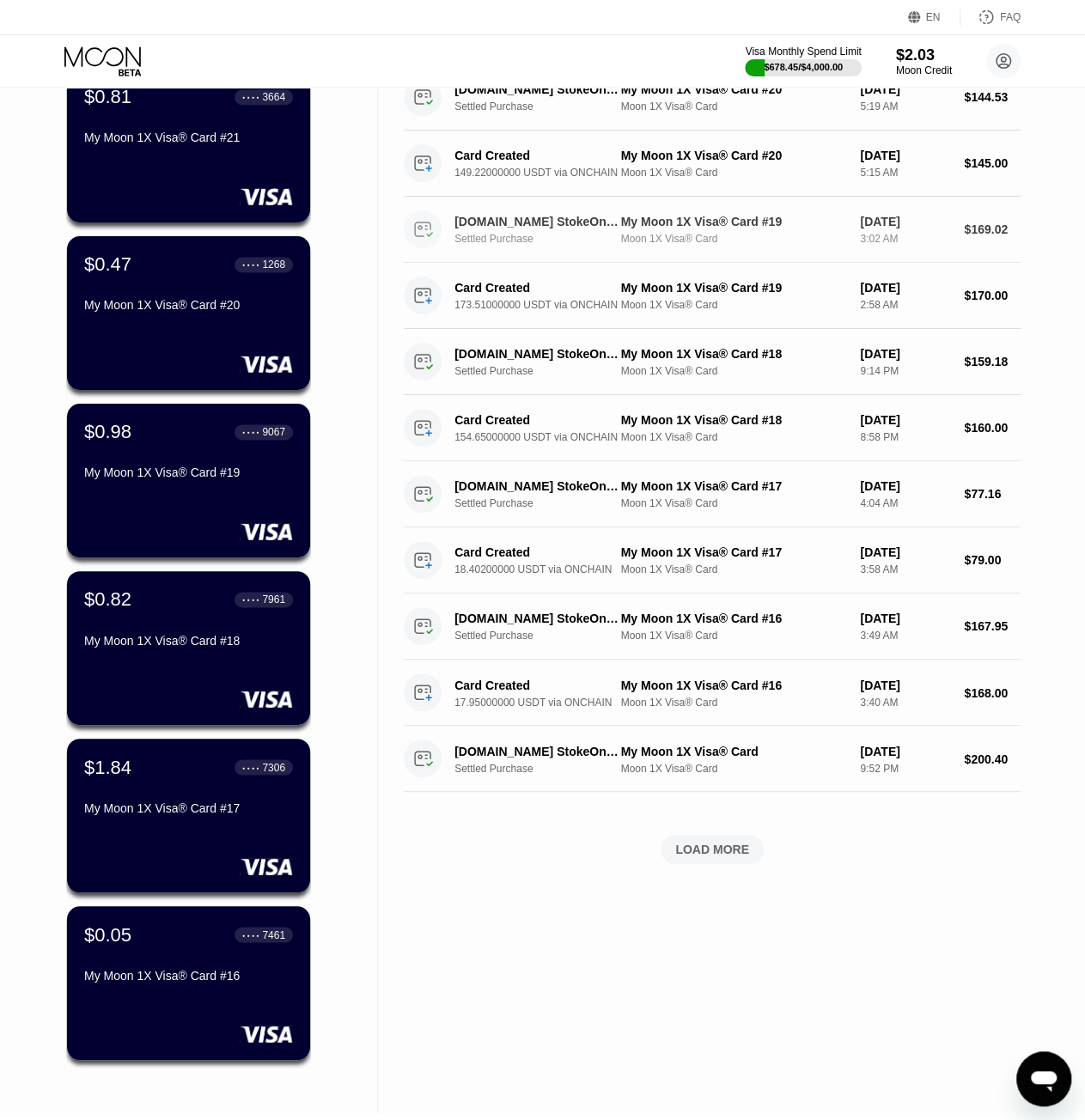
scroll to position [1070, 0]
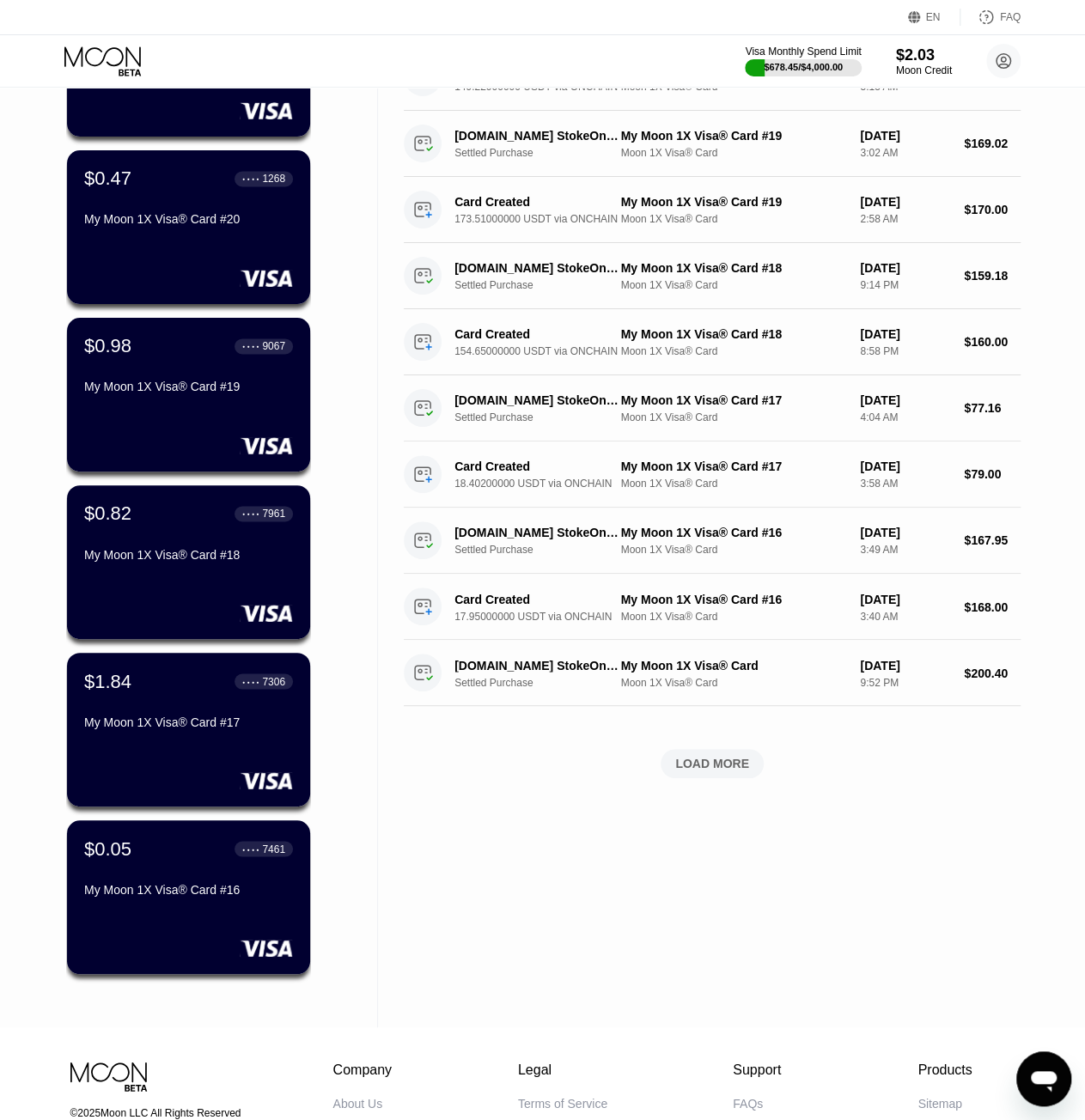
click at [737, 766] on div "LOAD MORE" at bounding box center [712, 763] width 74 height 16
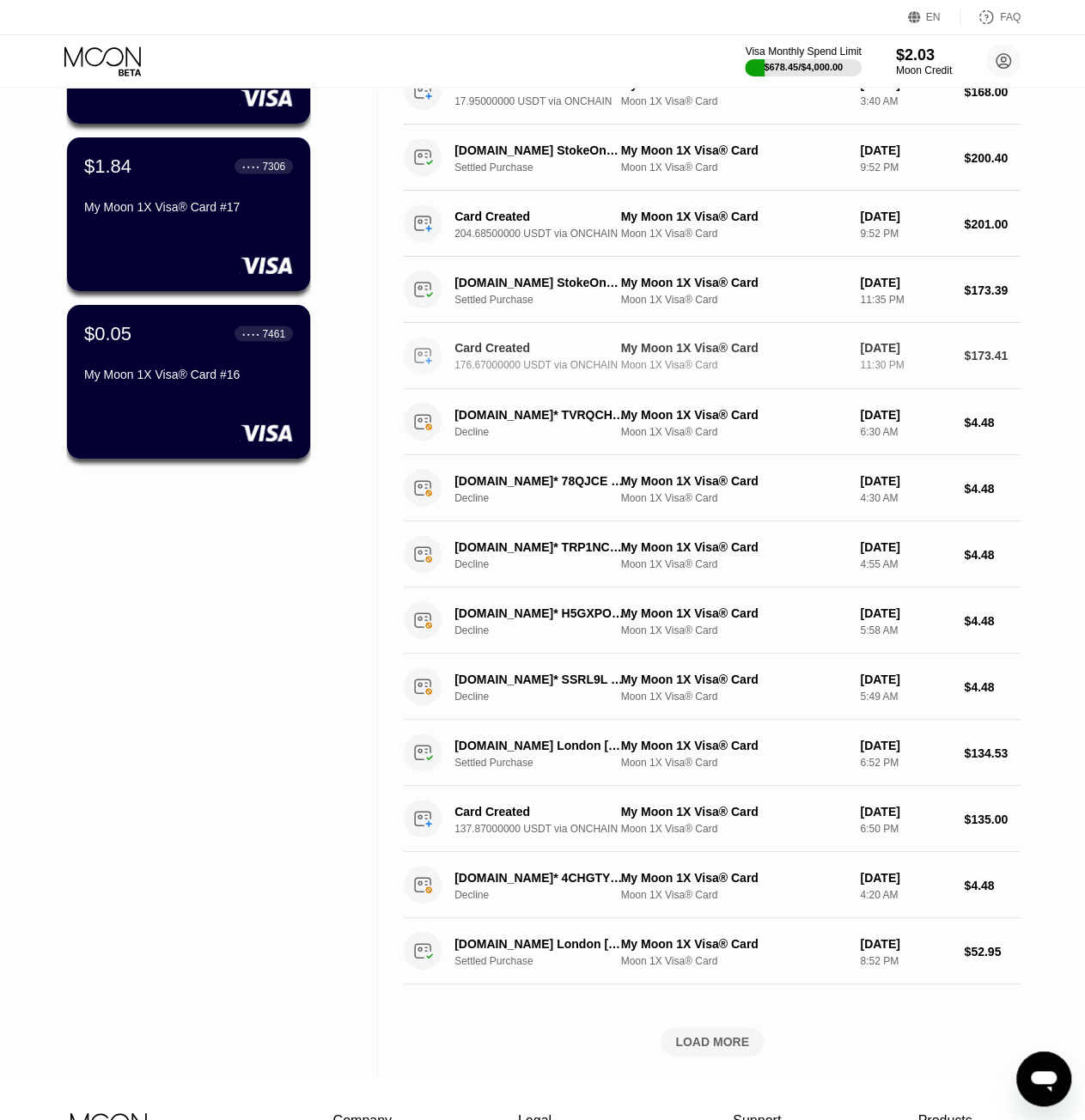
scroll to position [1672, 0]
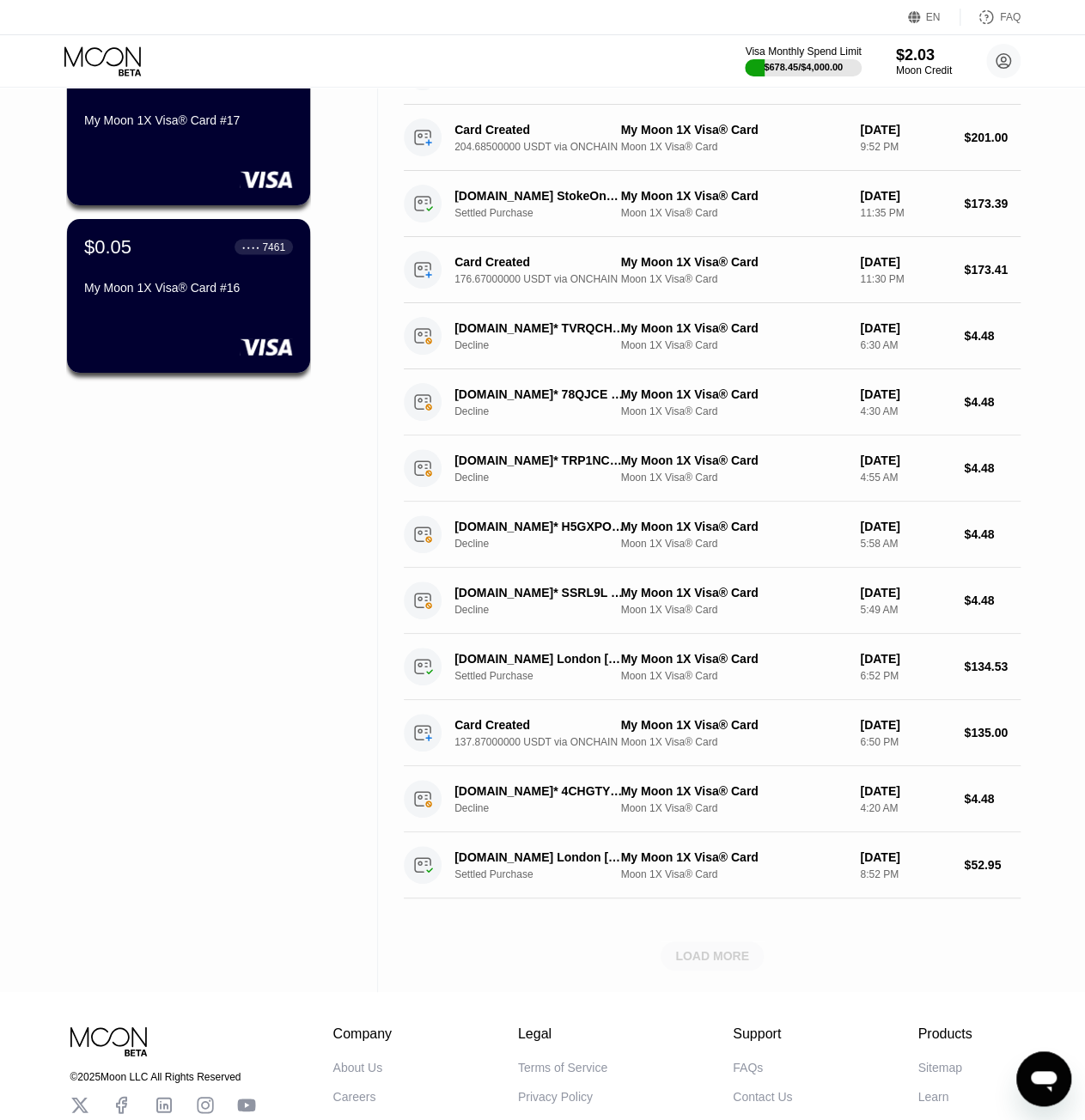
click at [723, 942] on div "LOAD MORE" at bounding box center [712, 956] width 103 height 29
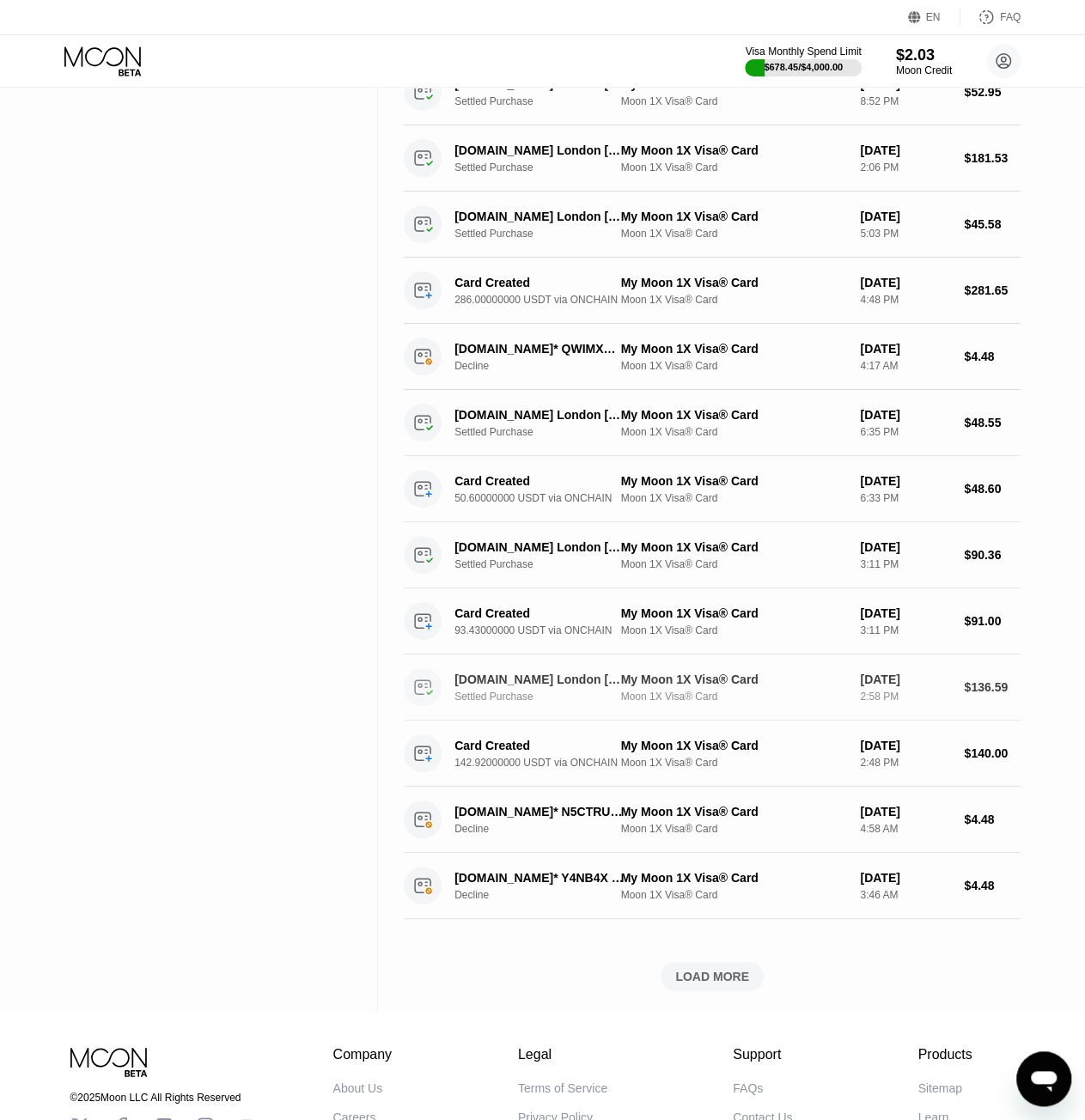
scroll to position [2530, 0]
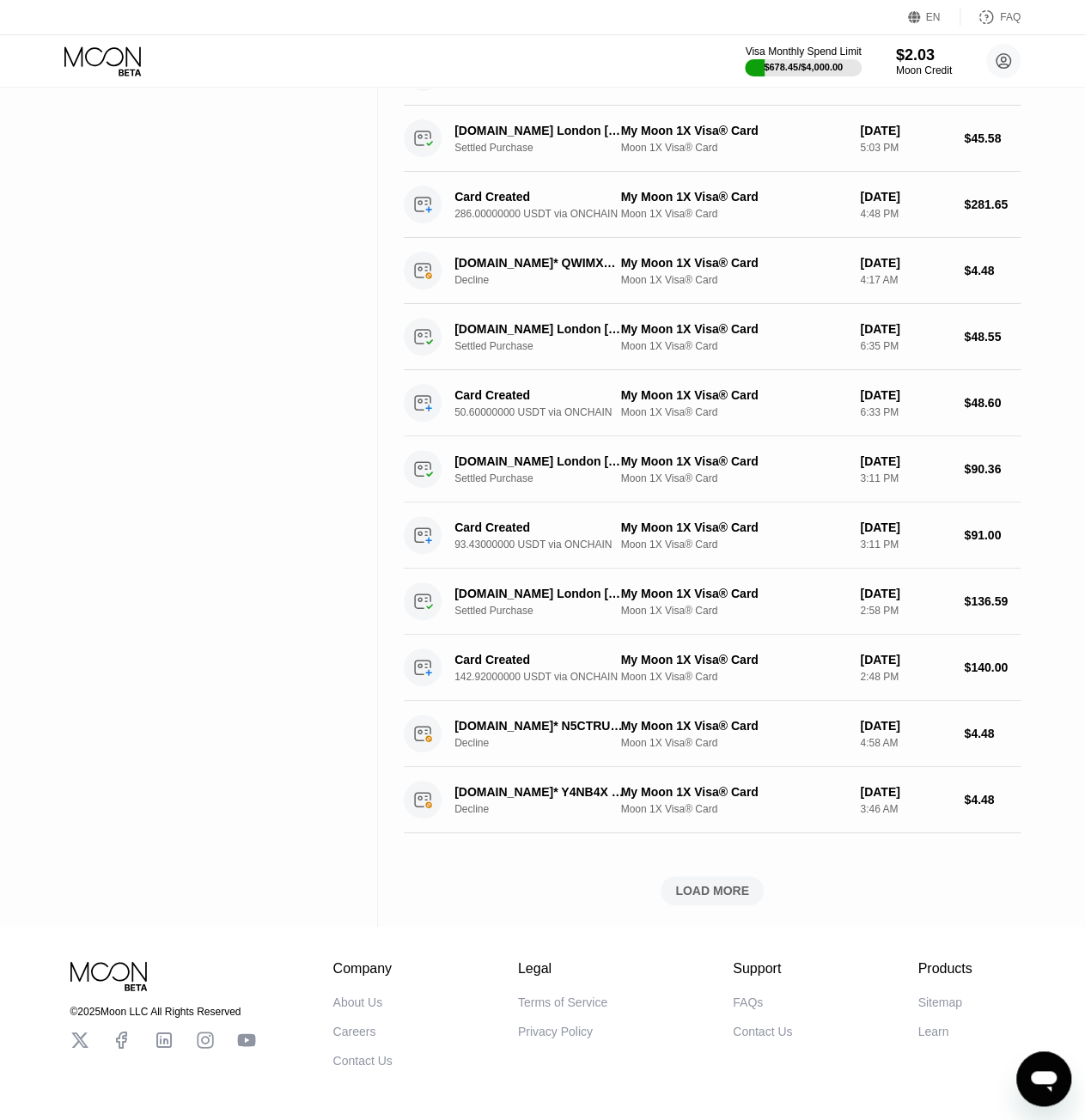
click at [733, 927] on div "© 2025 Moon LLC All Rights Reserved Company About Us Careers Contact Us Legal T…" at bounding box center [542, 997] width 1031 height 141
click at [735, 883] on div "LOAD MORE" at bounding box center [712, 890] width 74 height 16
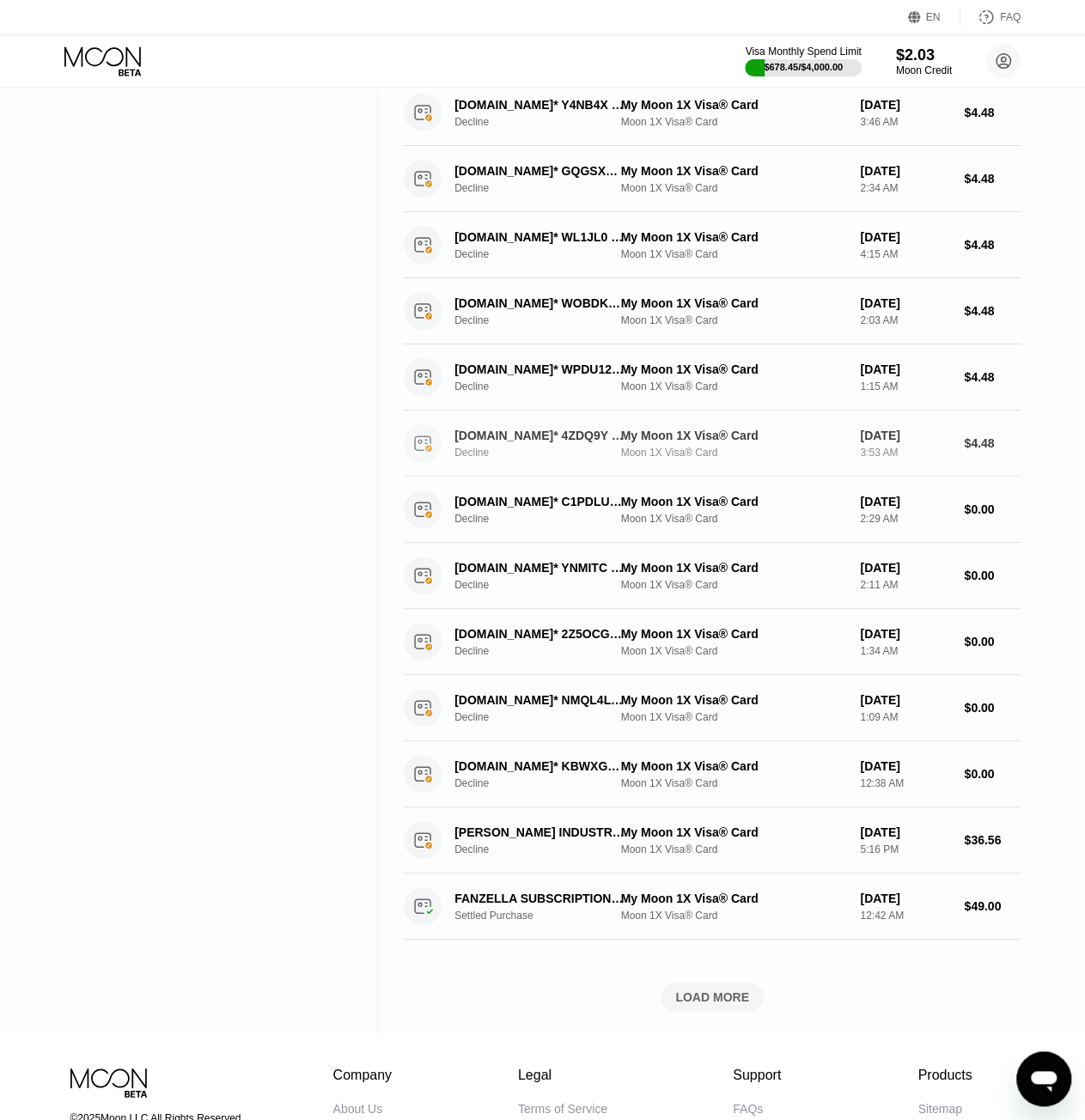
scroll to position [3303, 0]
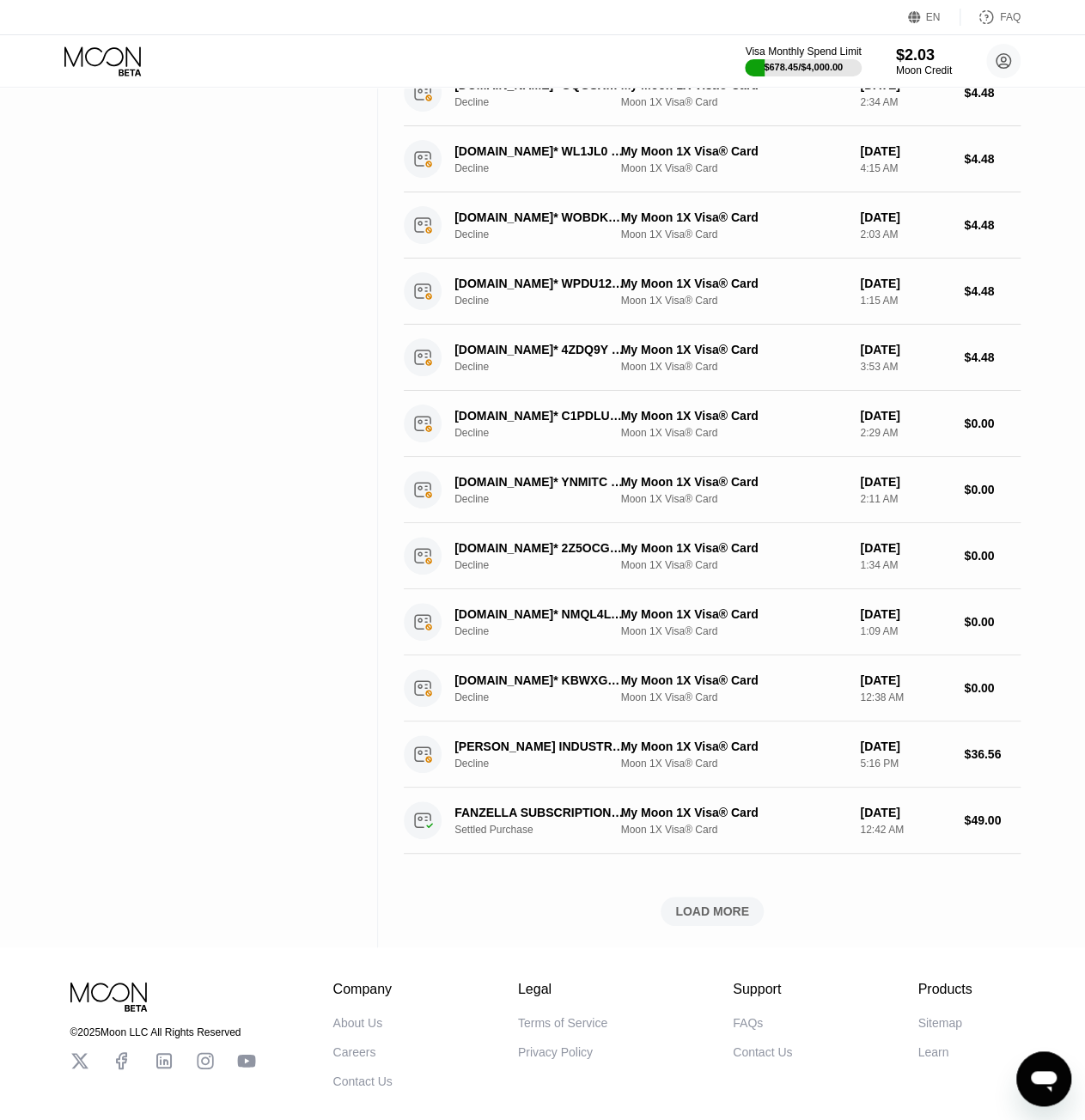
click at [723, 904] on div "LOAD MORE" at bounding box center [712, 911] width 74 height 16
